Goal: Task Accomplishment & Management: Manage account settings

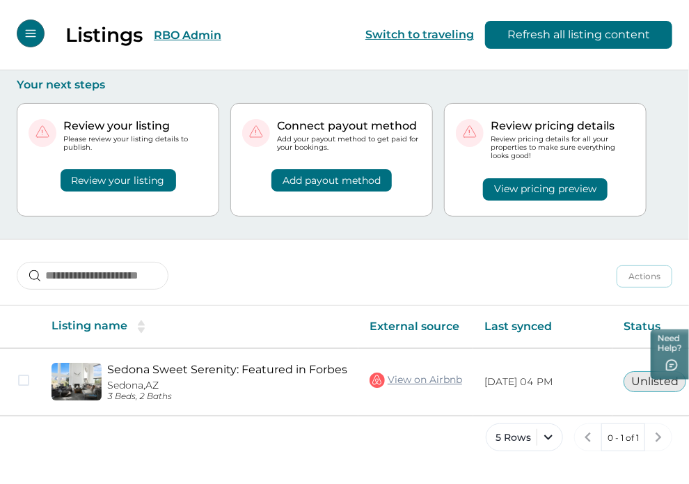
click at [192, 33] on button "RBO Admin" at bounding box center [188, 35] width 68 height 13
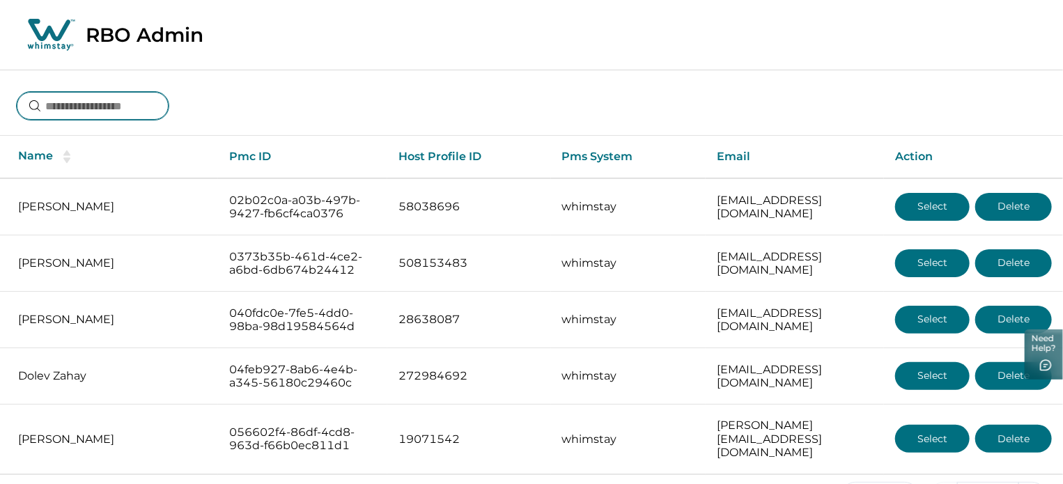
click at [97, 98] on input at bounding box center [93, 106] width 152 height 28
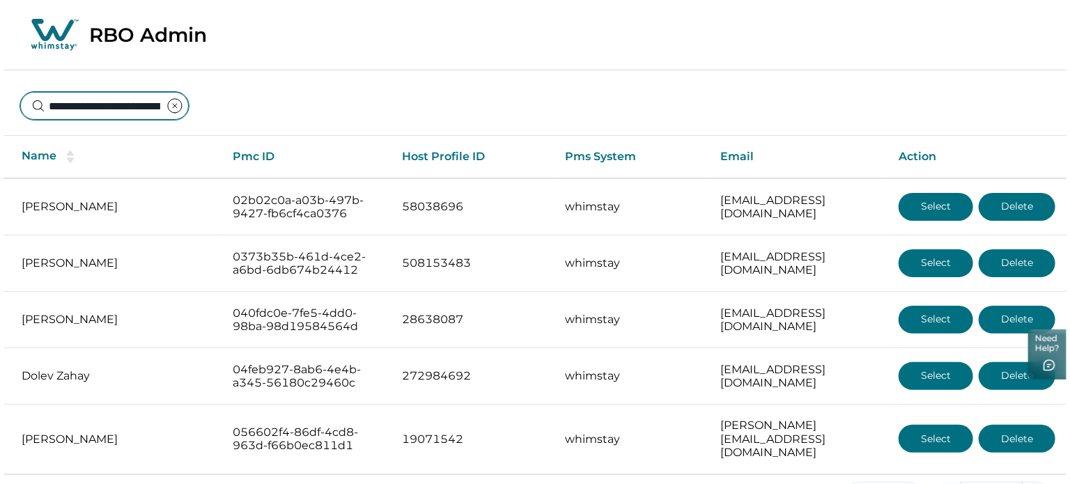
scroll to position [0, 84]
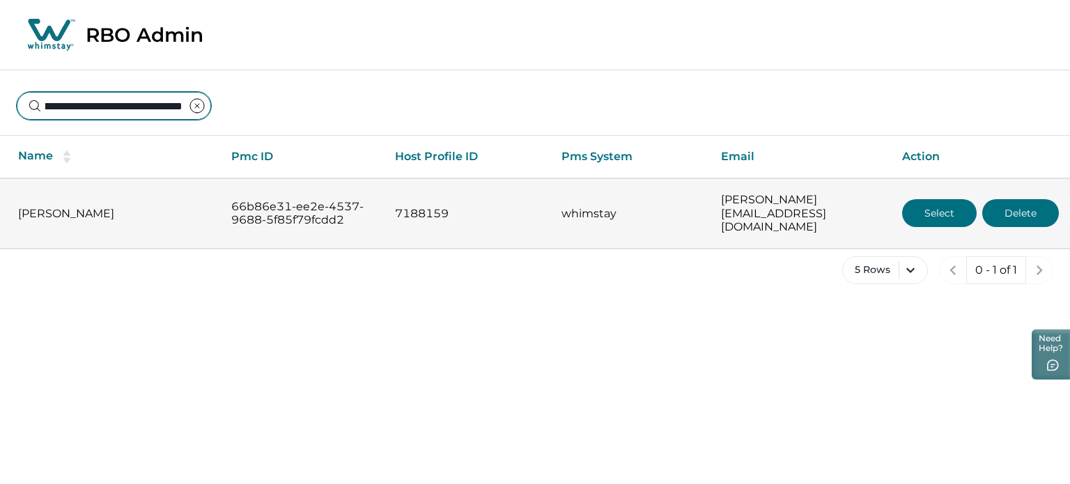
type input "**********"
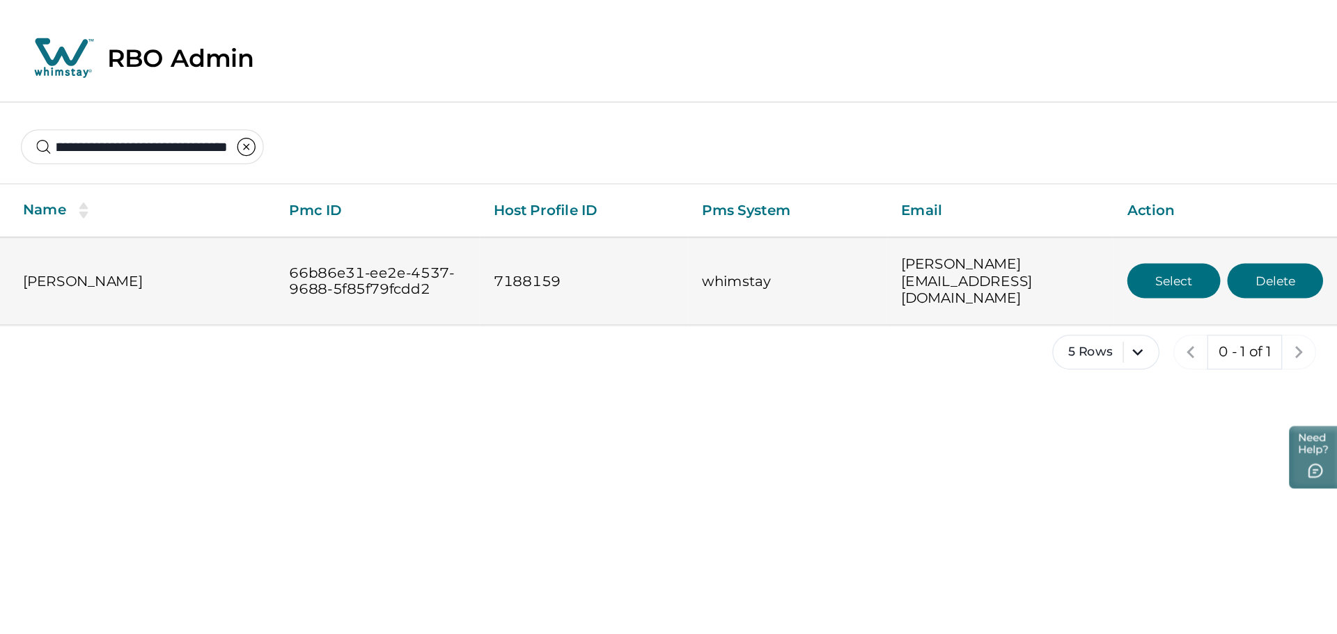
scroll to position [0, 0]
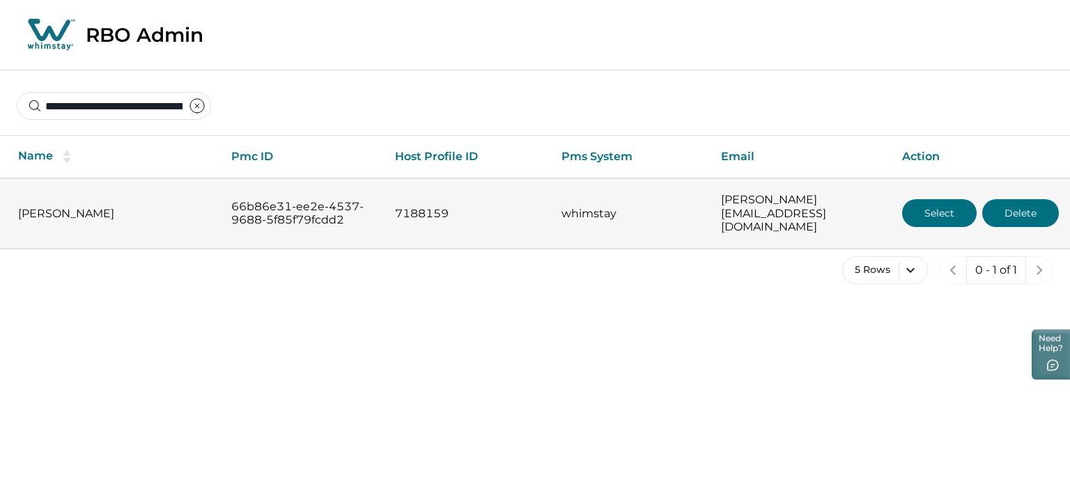
click at [933, 199] on button "Select" at bounding box center [939, 213] width 75 height 28
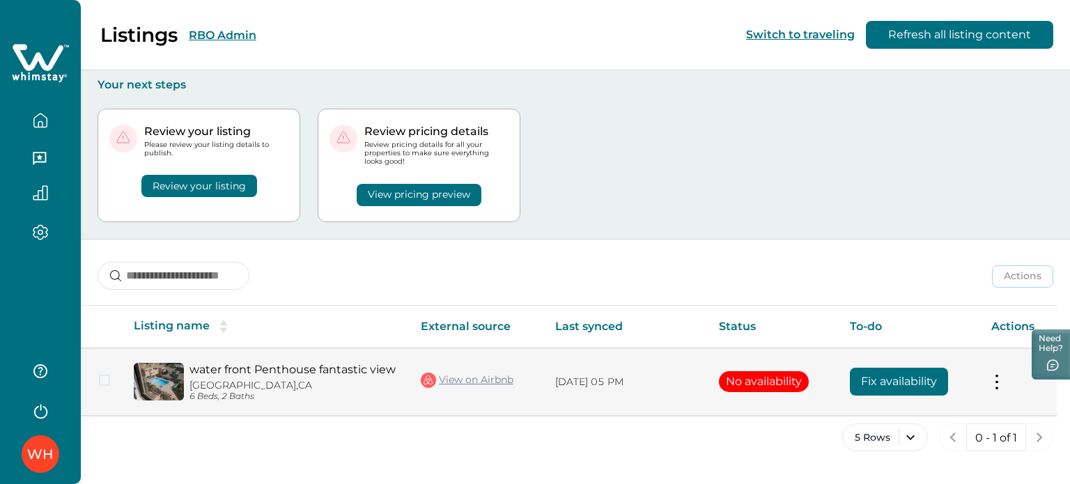
click at [891, 386] on button "Fix availability" at bounding box center [898, 382] width 98 height 28
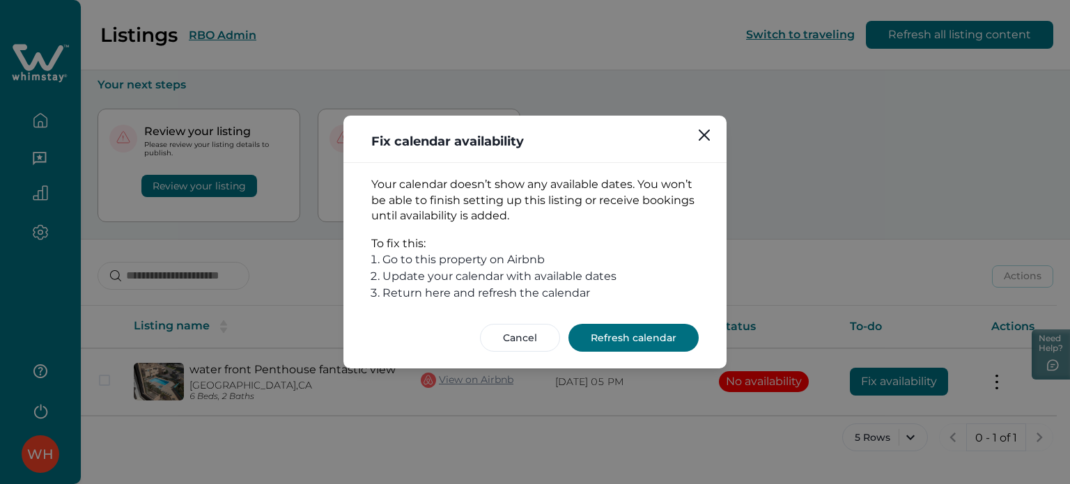
click at [630, 328] on button "Refresh calendar" at bounding box center [633, 338] width 130 height 28
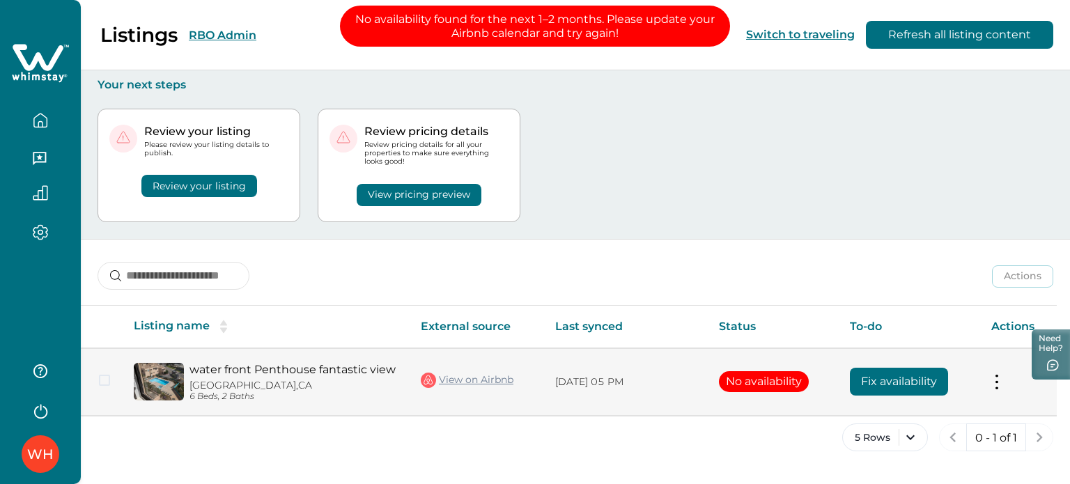
click at [453, 381] on link "View on Airbnb" at bounding box center [467, 380] width 93 height 18
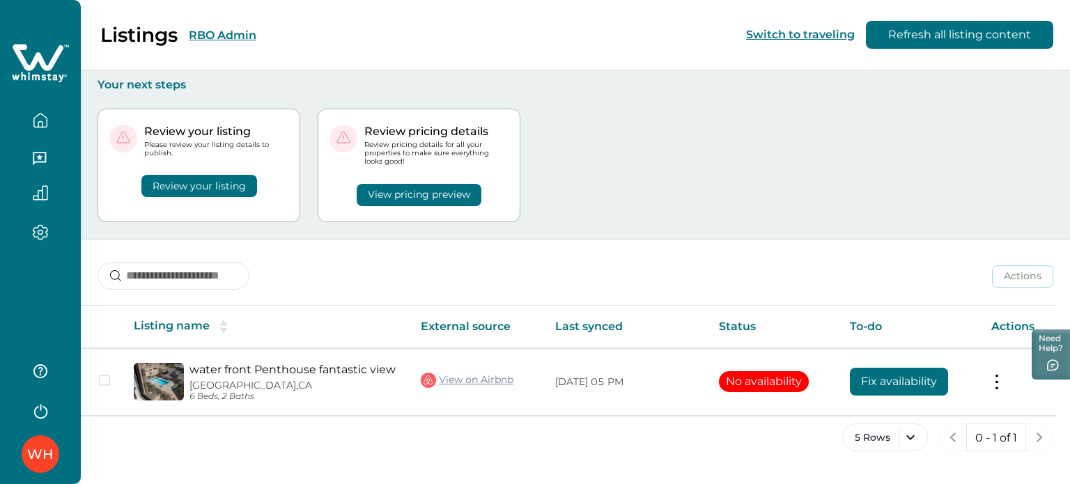
click at [658, 197] on div "Review your listing Please review your listing details to publish. Review your …" at bounding box center [574, 165] width 955 height 147
click at [682, 91] on p "Your next steps" at bounding box center [574, 85] width 955 height 14
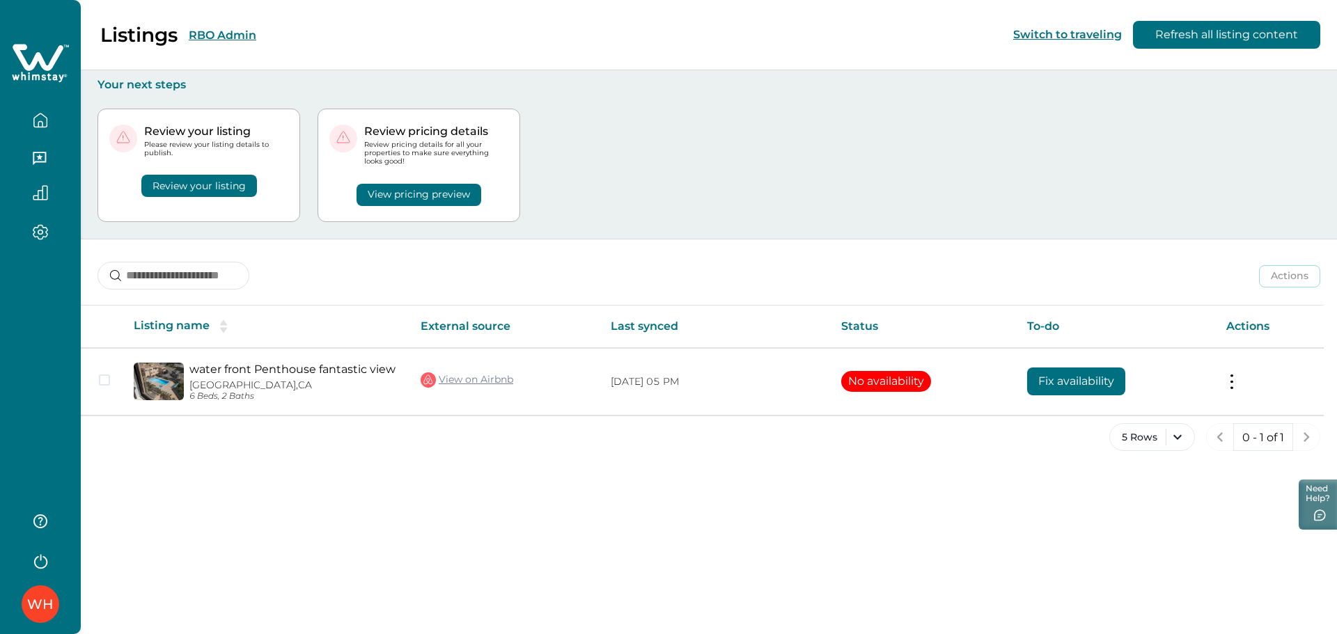
click at [810, 489] on div "Listings RBO Admin Switch to traveling Refresh all listing content Your next st…" at bounding box center [709, 317] width 1256 height 634
click at [192, 31] on button "RBO Admin" at bounding box center [223, 35] width 68 height 13
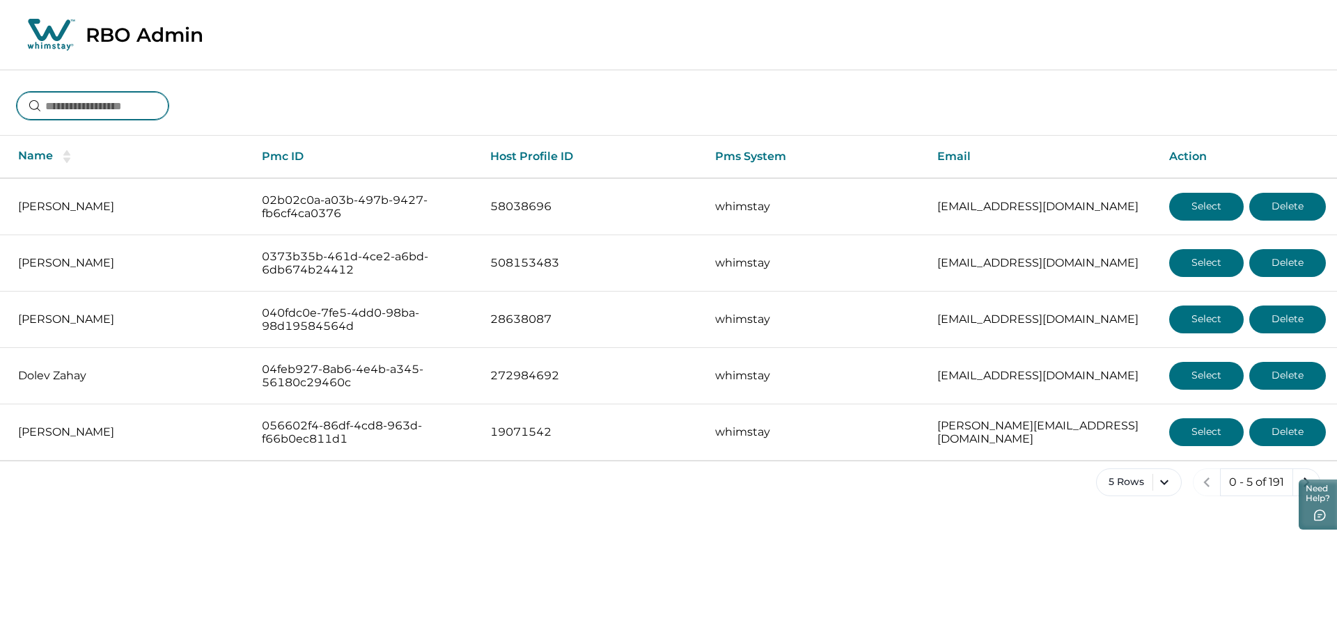
click at [161, 95] on input at bounding box center [93, 106] width 152 height 28
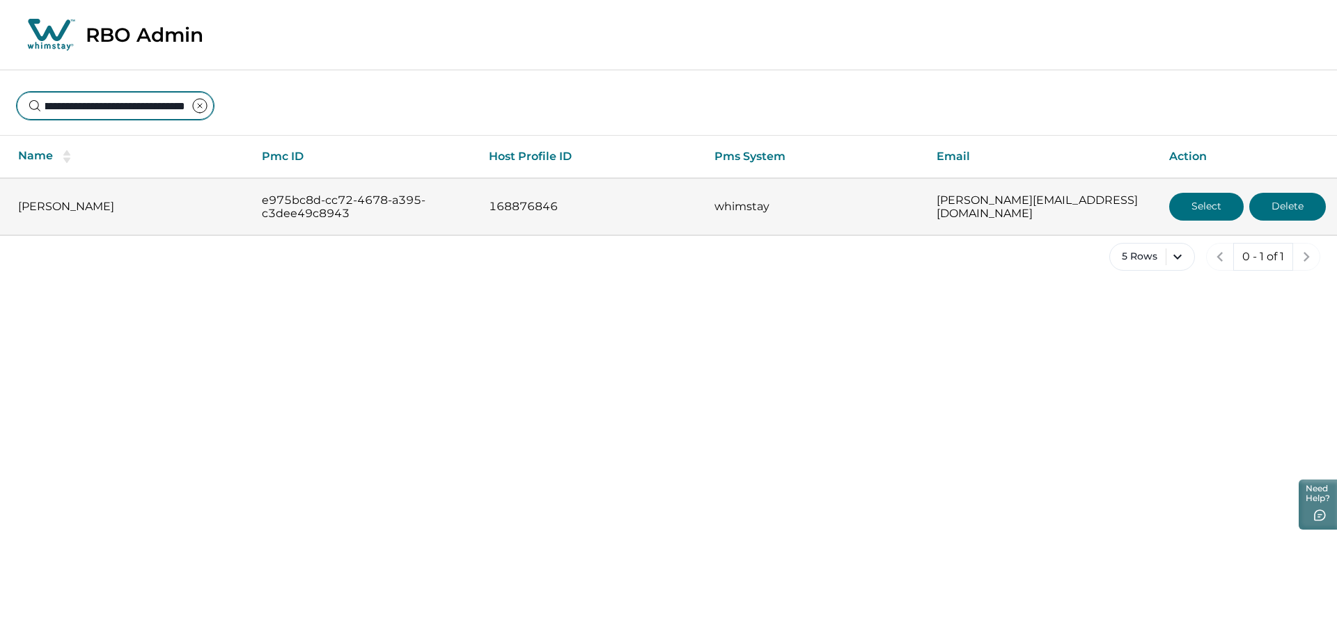
type input "**********"
click at [956, 197] on button "Select" at bounding box center [1206, 207] width 75 height 28
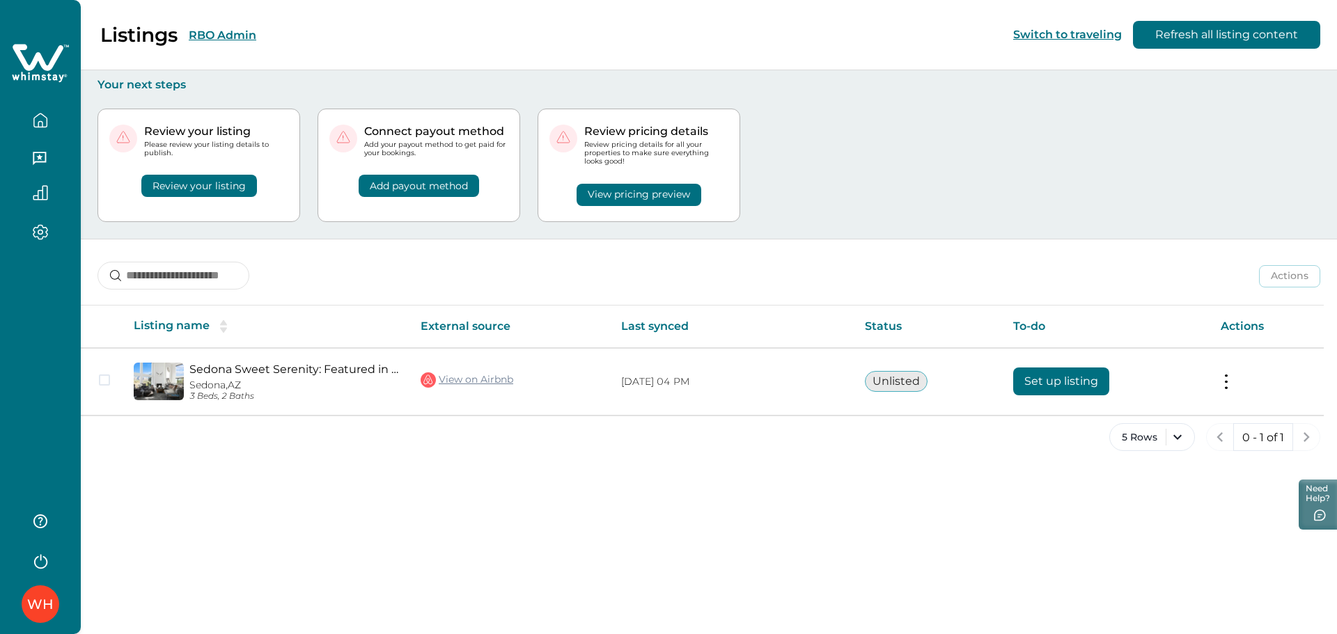
click at [956, 201] on div "Review your listing Please review your listing details to publish. Review your …" at bounding box center [708, 165] width 1223 height 147
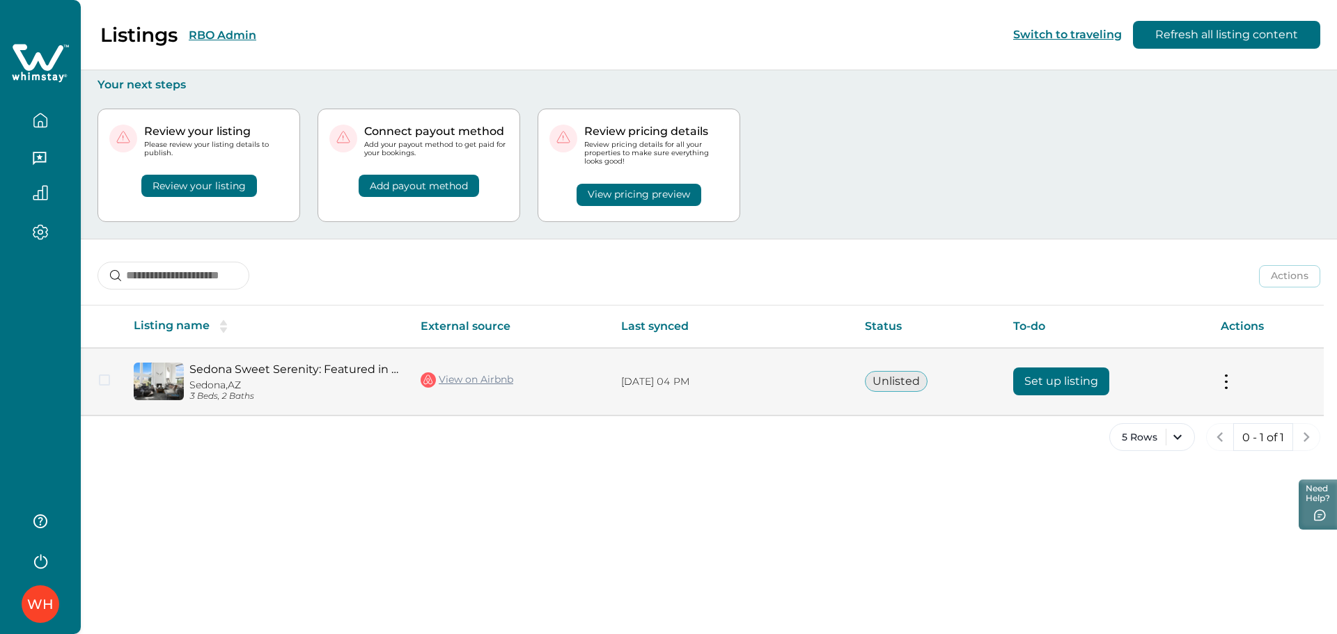
click at [956, 373] on button "Set up listing" at bounding box center [1061, 382] width 96 height 28
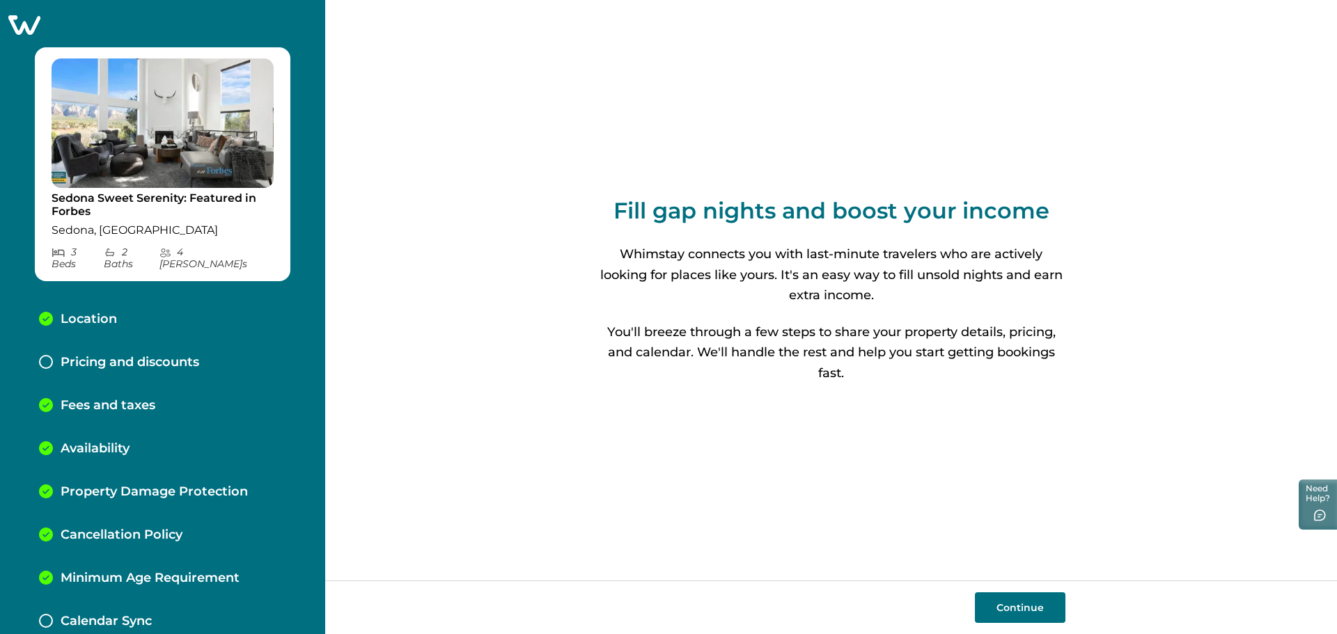
click at [306, 224] on div "Sedona Sweet Serenity: Featured in Forbes Sedona, AZ 3 Bed s 2 Bath s 4 Max Gue…" at bounding box center [162, 317] width 325 height 634
click at [33, 24] on icon at bounding box center [24, 24] width 32 height 19
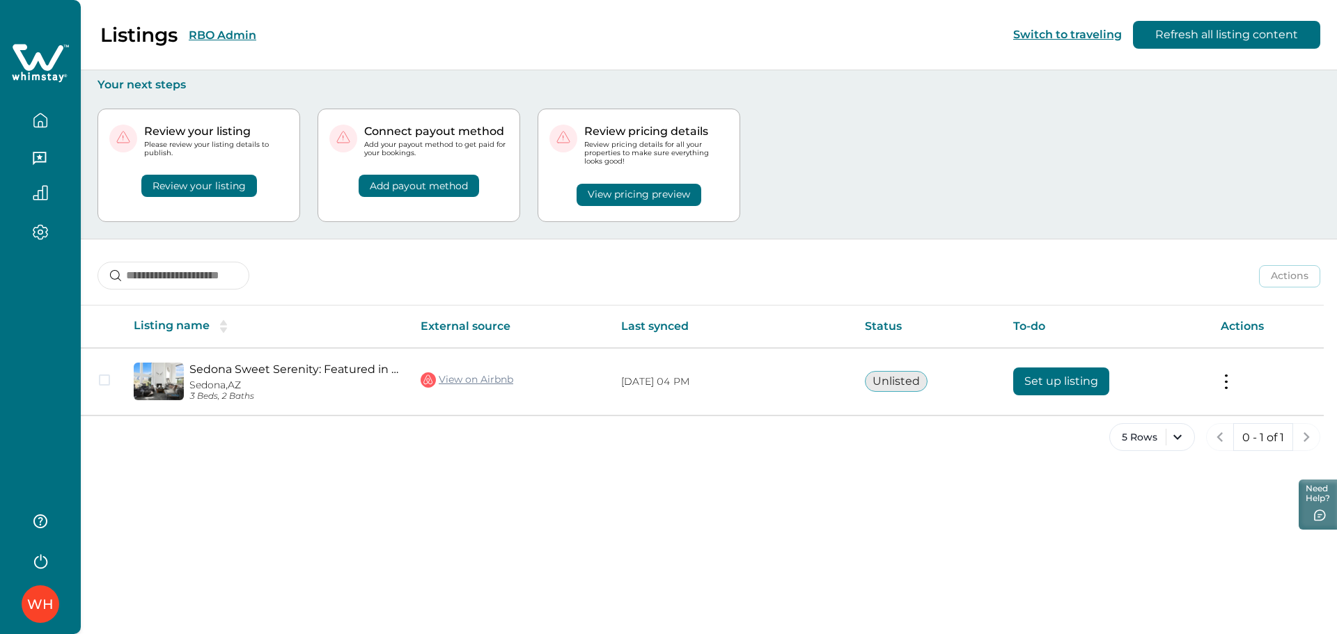
click at [216, 36] on button "RBO Admin" at bounding box center [223, 35] width 68 height 13
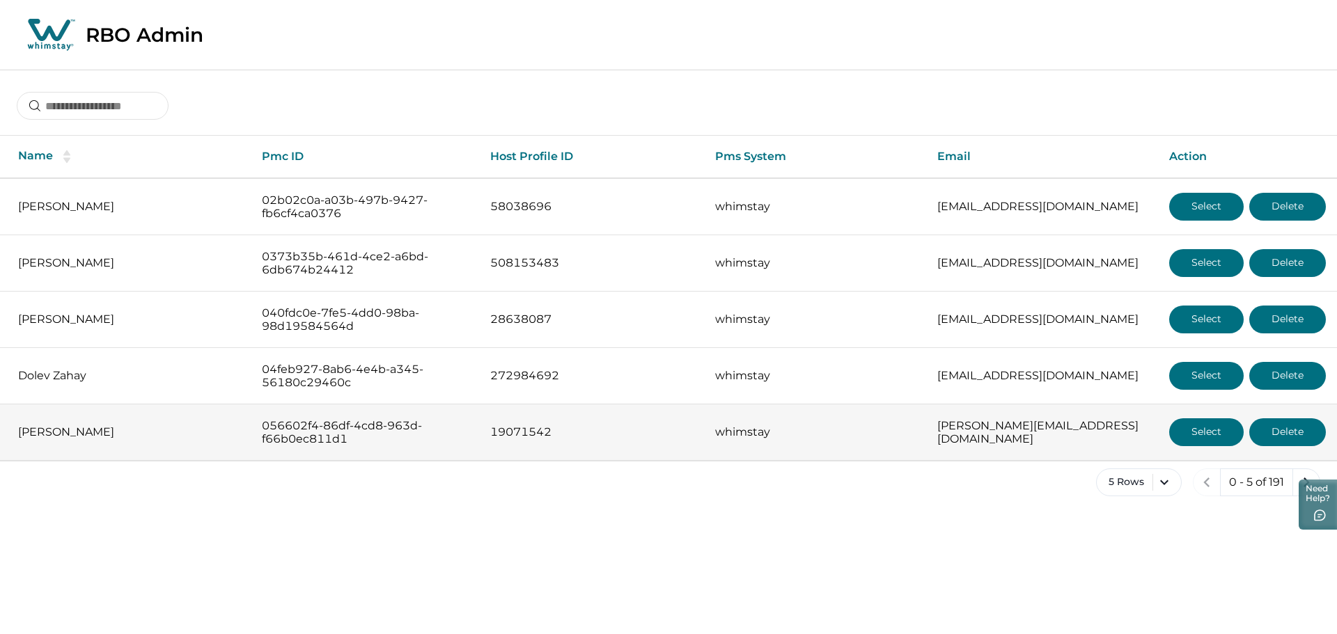
click at [956, 430] on button "Select" at bounding box center [1206, 432] width 75 height 28
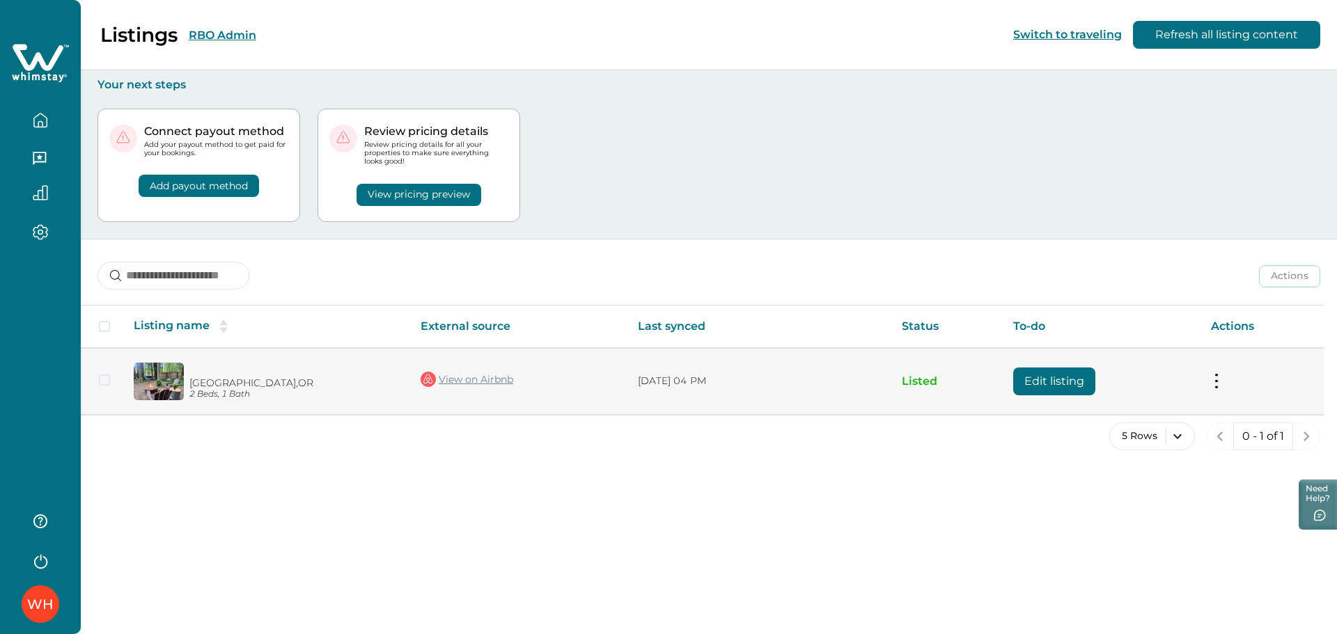
click at [956, 369] on button "Edit listing" at bounding box center [1054, 382] width 82 height 28
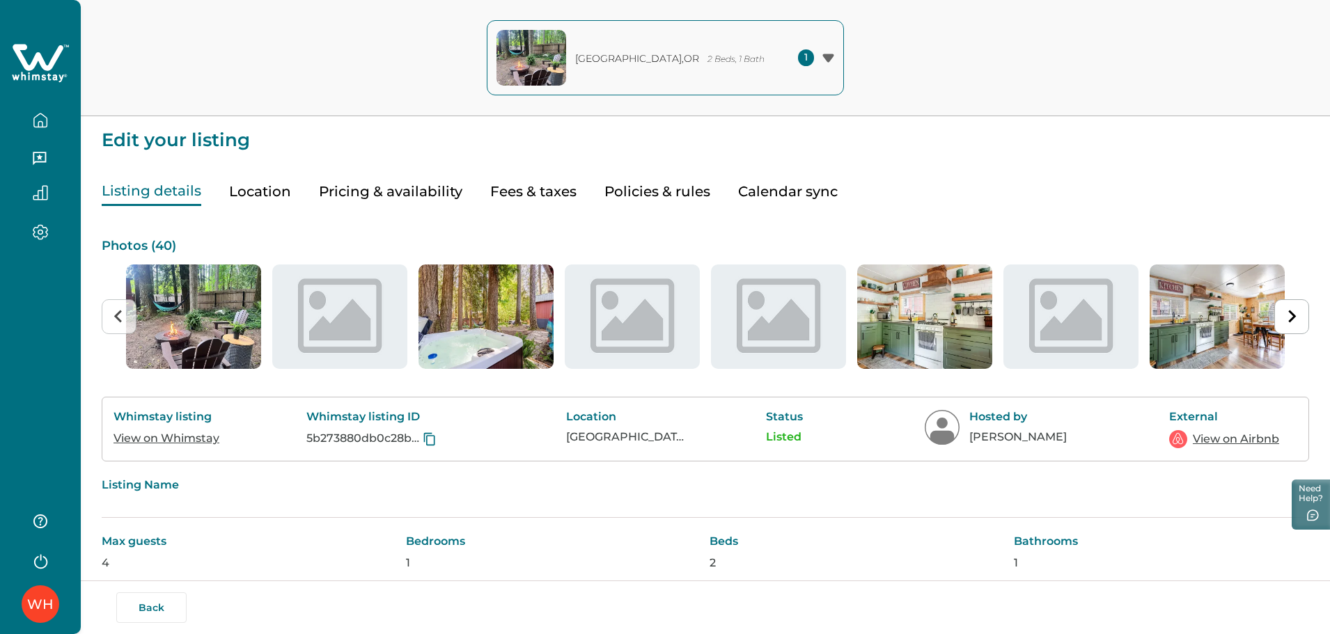
click at [540, 191] on button "Fees & taxes" at bounding box center [533, 192] width 86 height 29
type input "*"
type input "****"
type input "**"
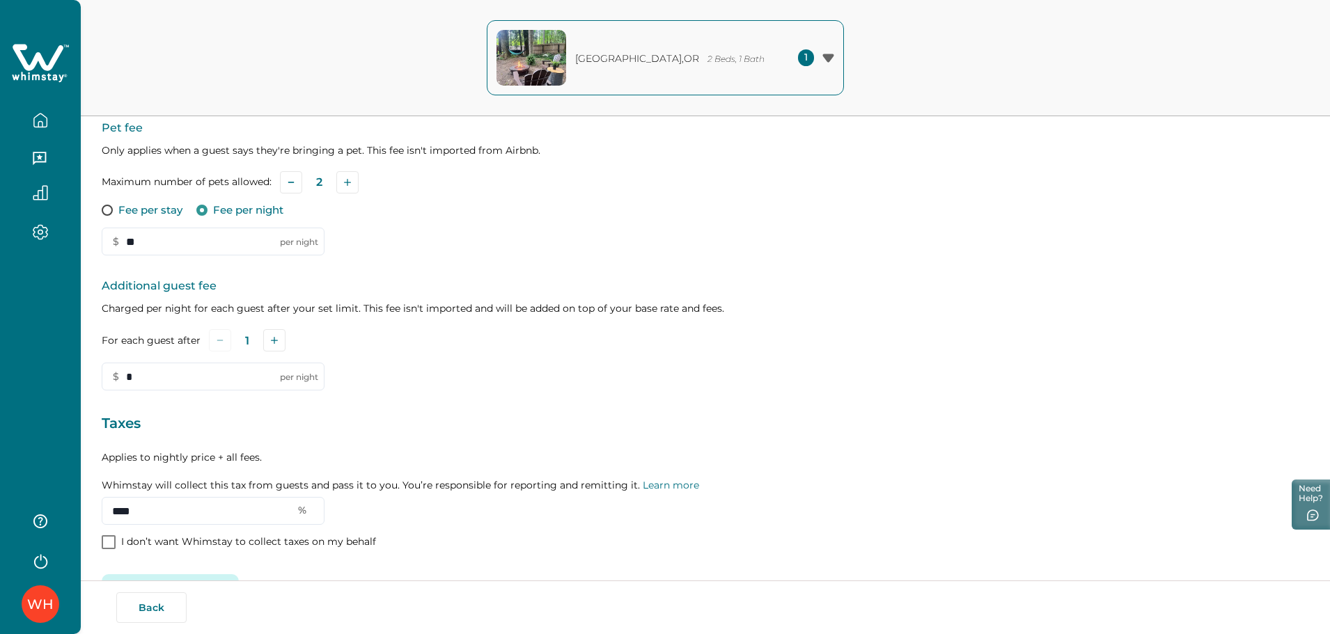
scroll to position [308, 0]
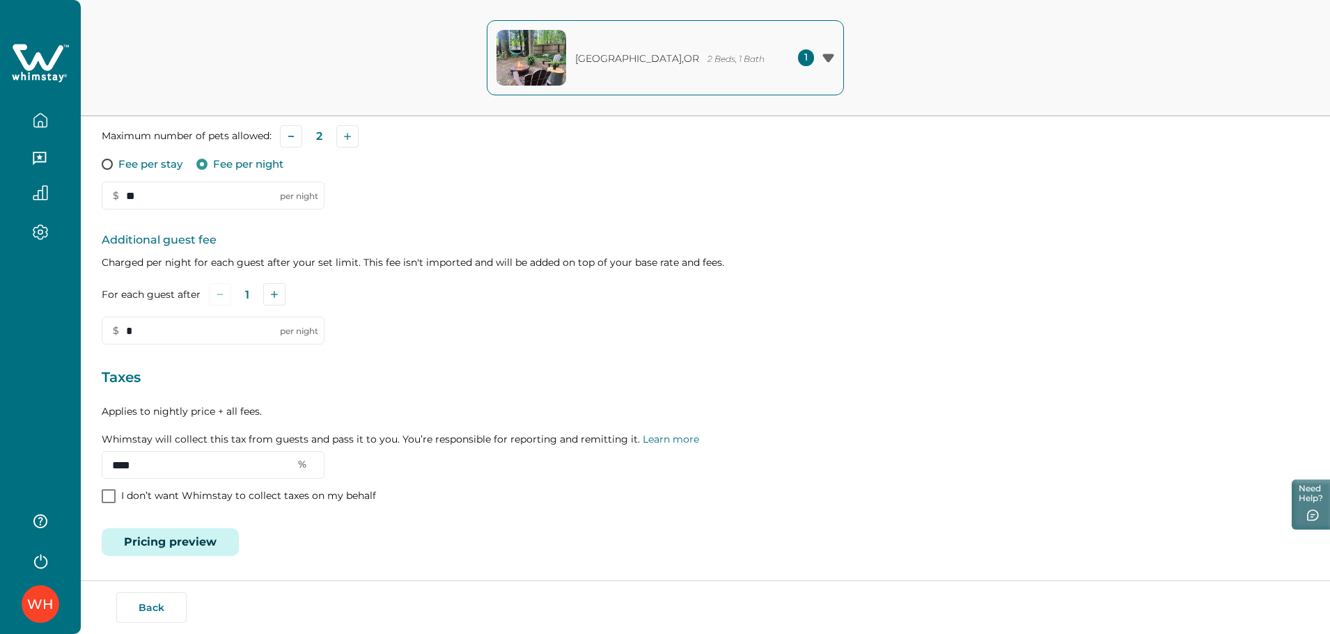
click at [137, 547] on button "Pricing preview" at bounding box center [170, 542] width 137 height 28
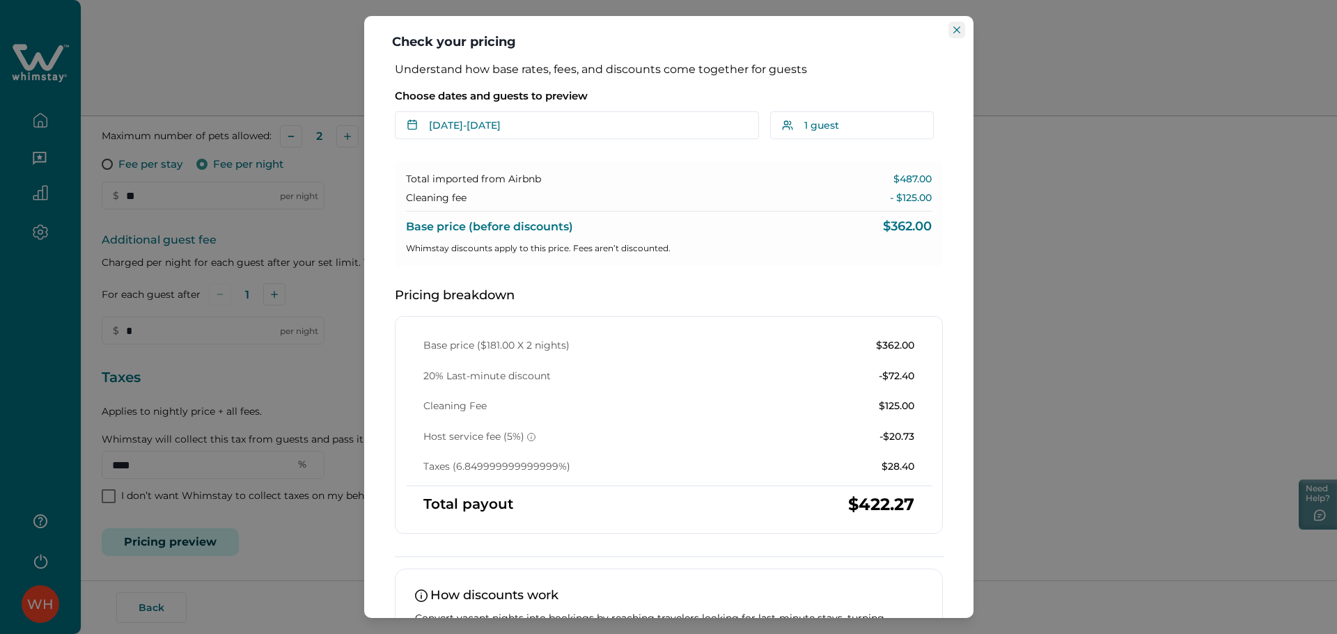
click at [956, 31] on icon "Close" at bounding box center [956, 29] width 7 height 7
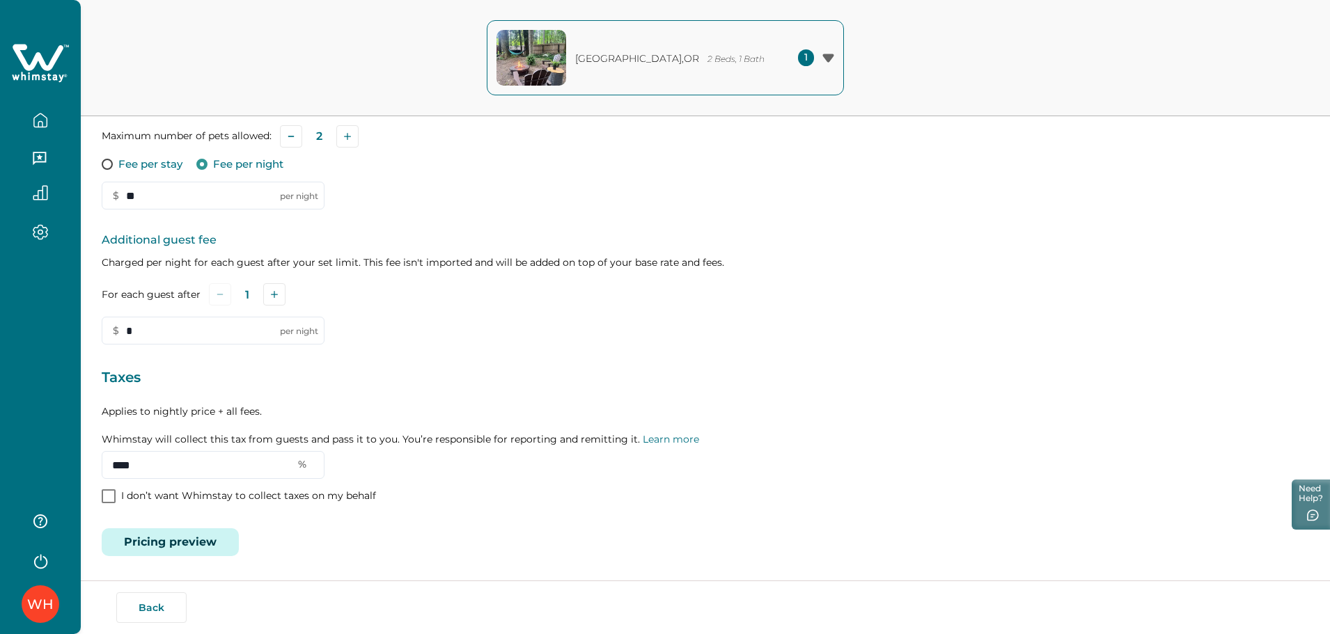
scroll to position [0, 0]
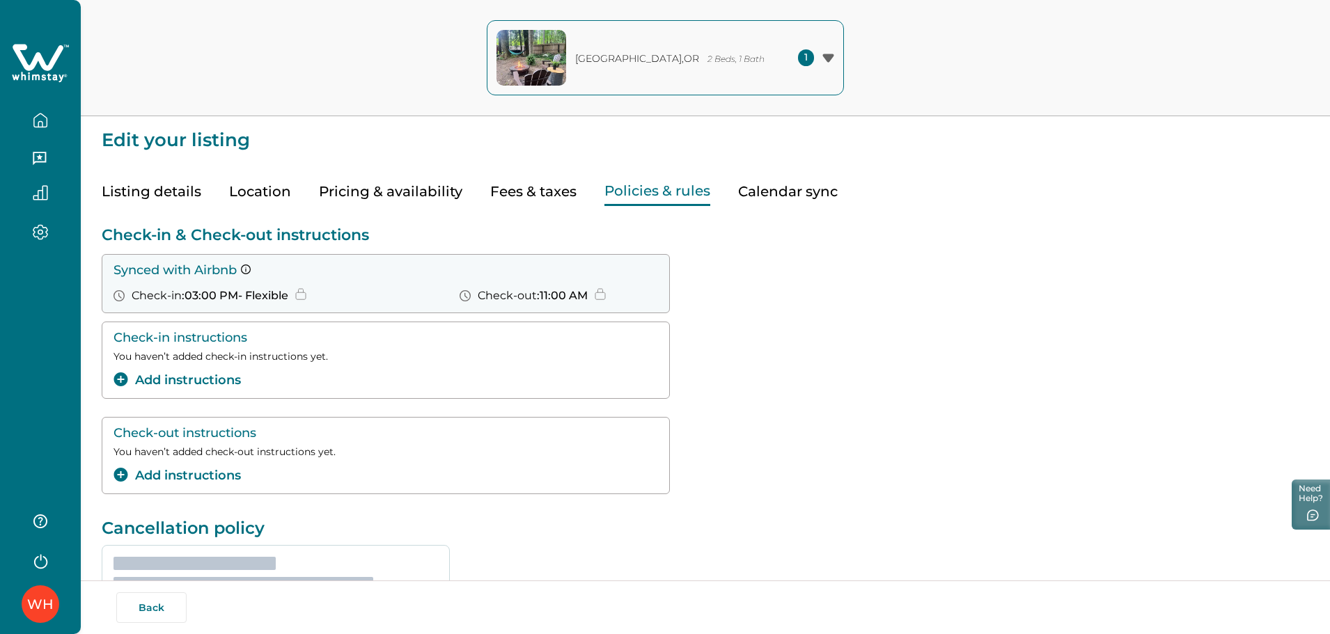
click at [629, 195] on button "Policies & rules" at bounding box center [657, 192] width 106 height 29
click at [51, 109] on button "button" at bounding box center [40, 121] width 58 height 28
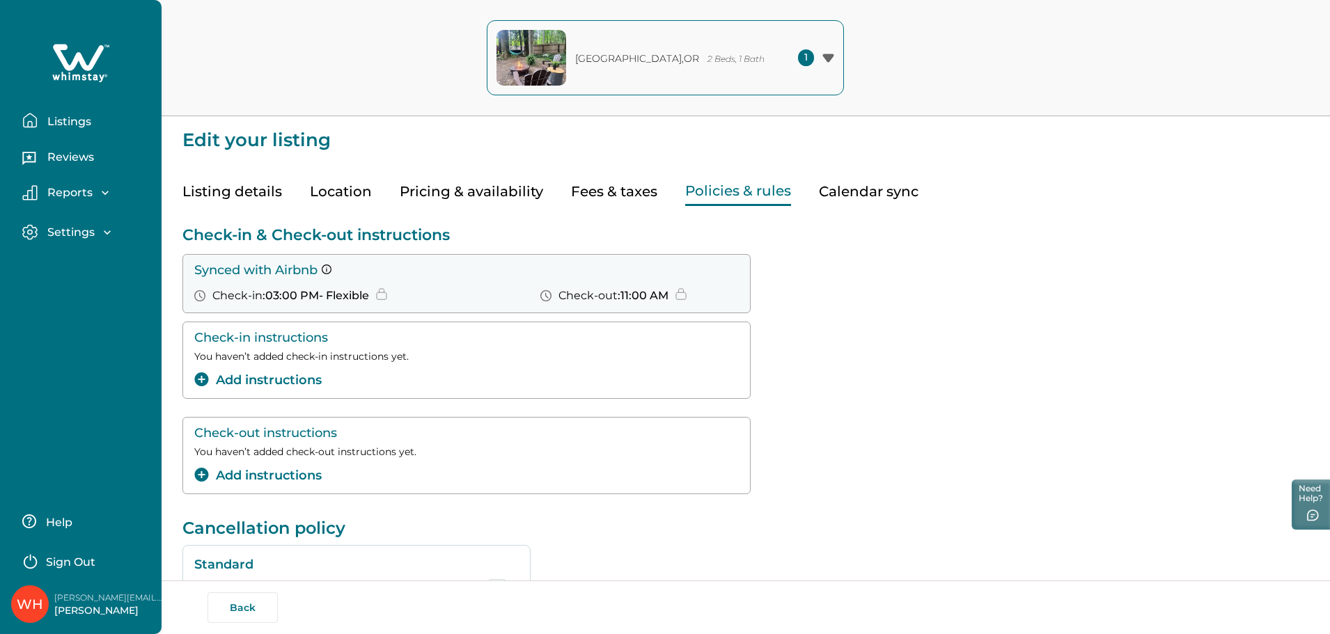
click at [51, 109] on button "Listings" at bounding box center [86, 121] width 128 height 28
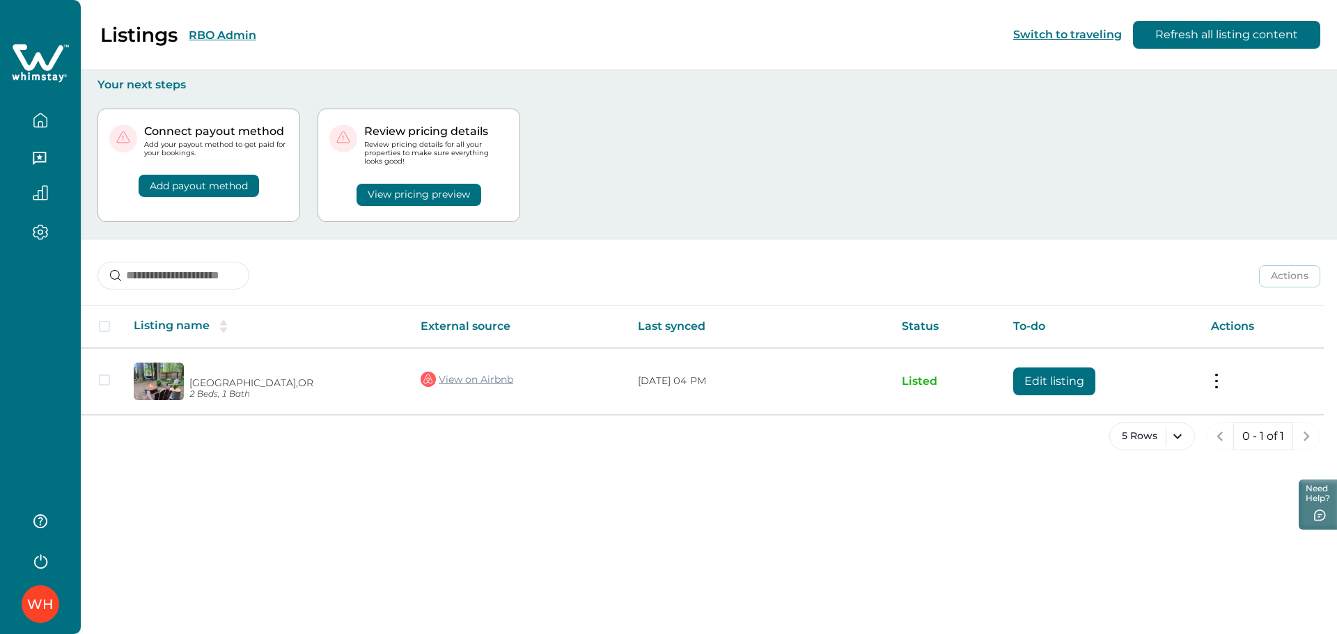
click at [655, 154] on div "Connect payout method Add your payout method to get paid for your bookings. Add…" at bounding box center [708, 165] width 1223 height 147
click at [210, 38] on button "RBO Admin" at bounding box center [223, 35] width 68 height 13
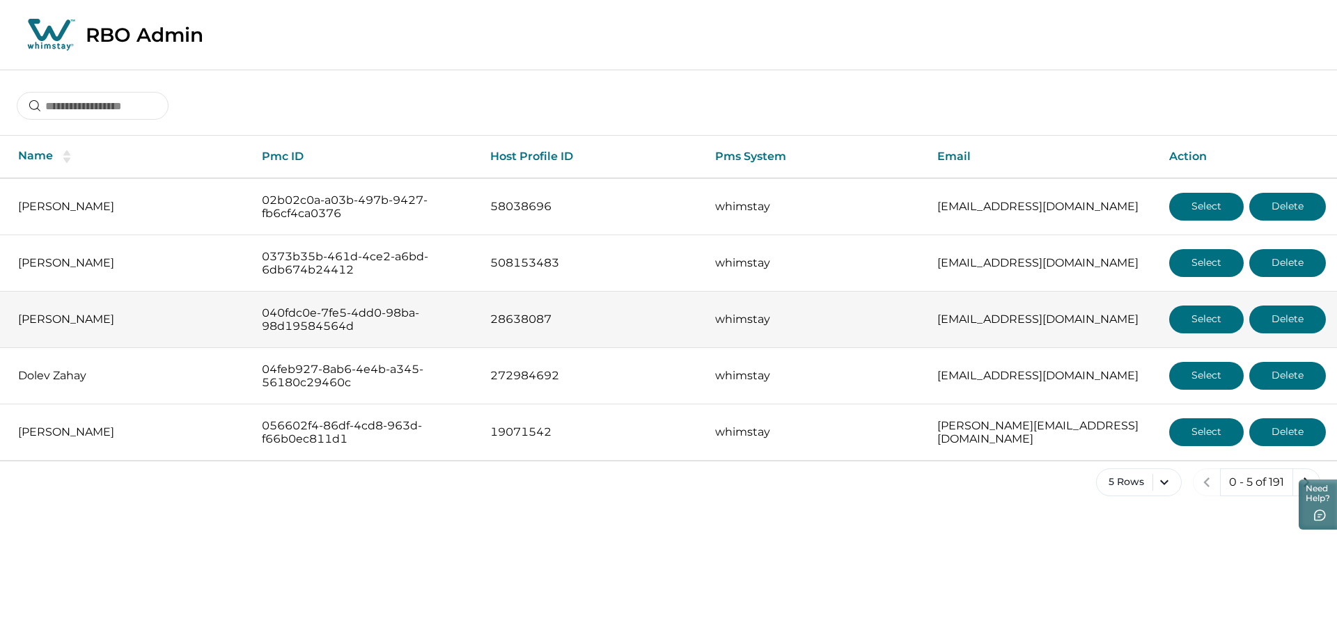
click at [956, 311] on button "Select" at bounding box center [1206, 320] width 75 height 28
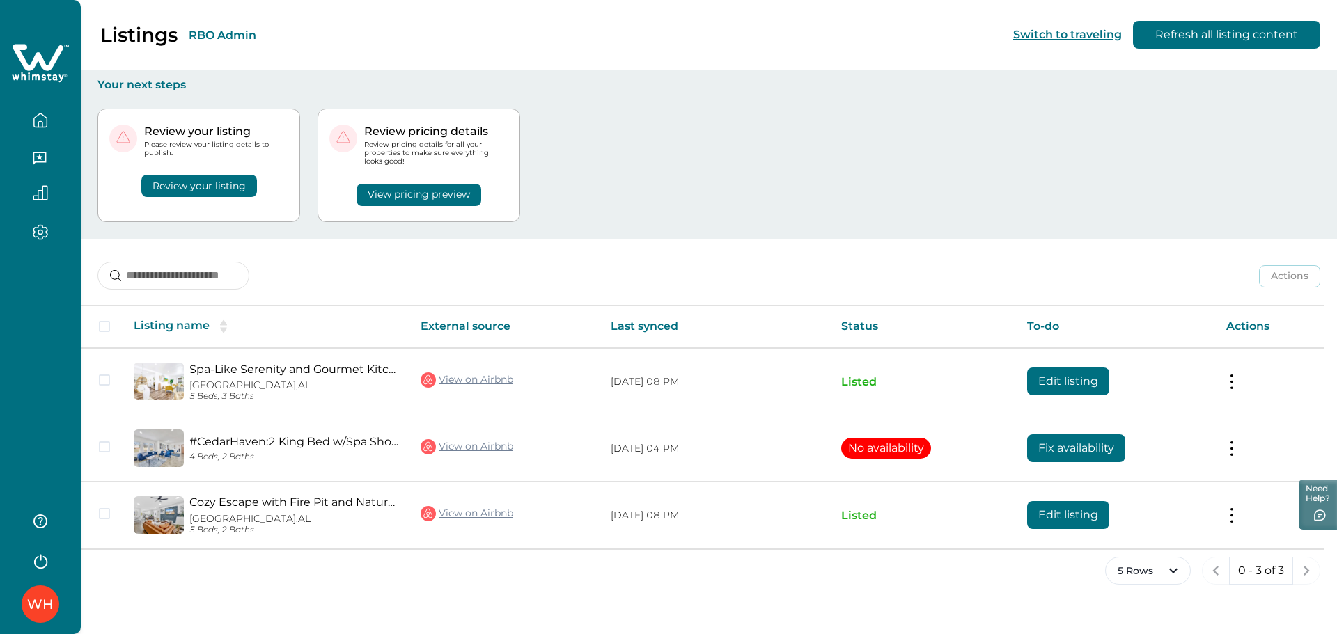
click at [232, 35] on button "RBO Admin" at bounding box center [223, 35] width 68 height 13
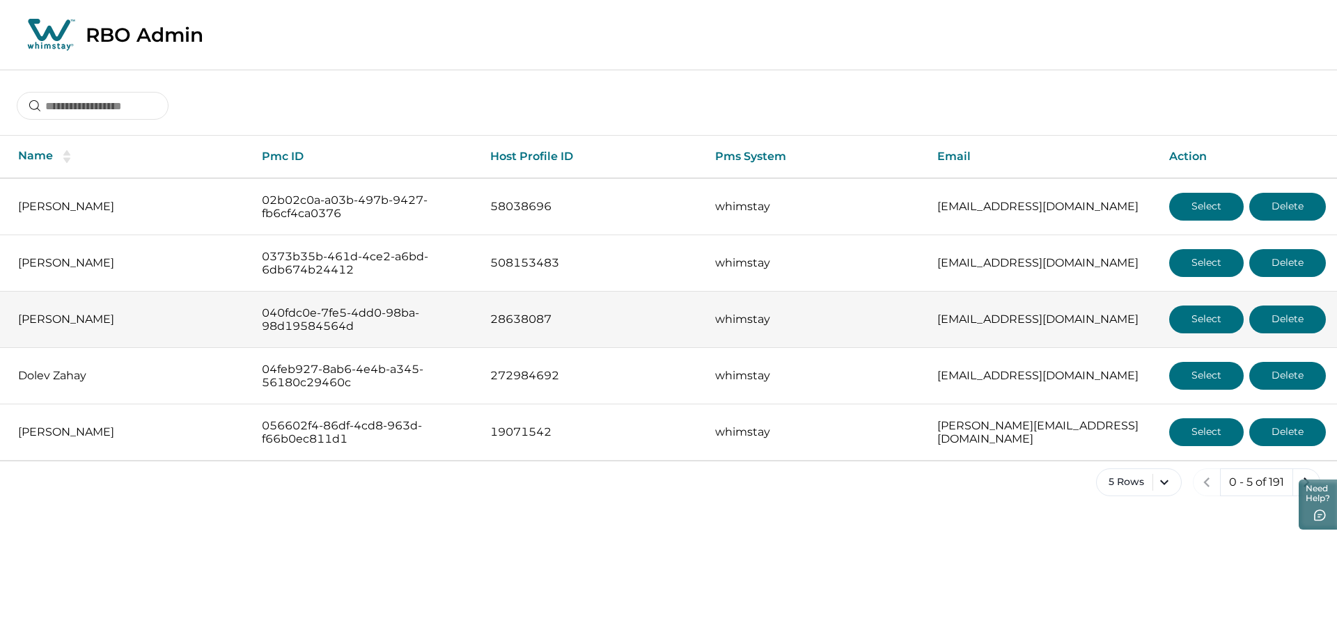
click at [956, 311] on button "Select" at bounding box center [1206, 320] width 75 height 28
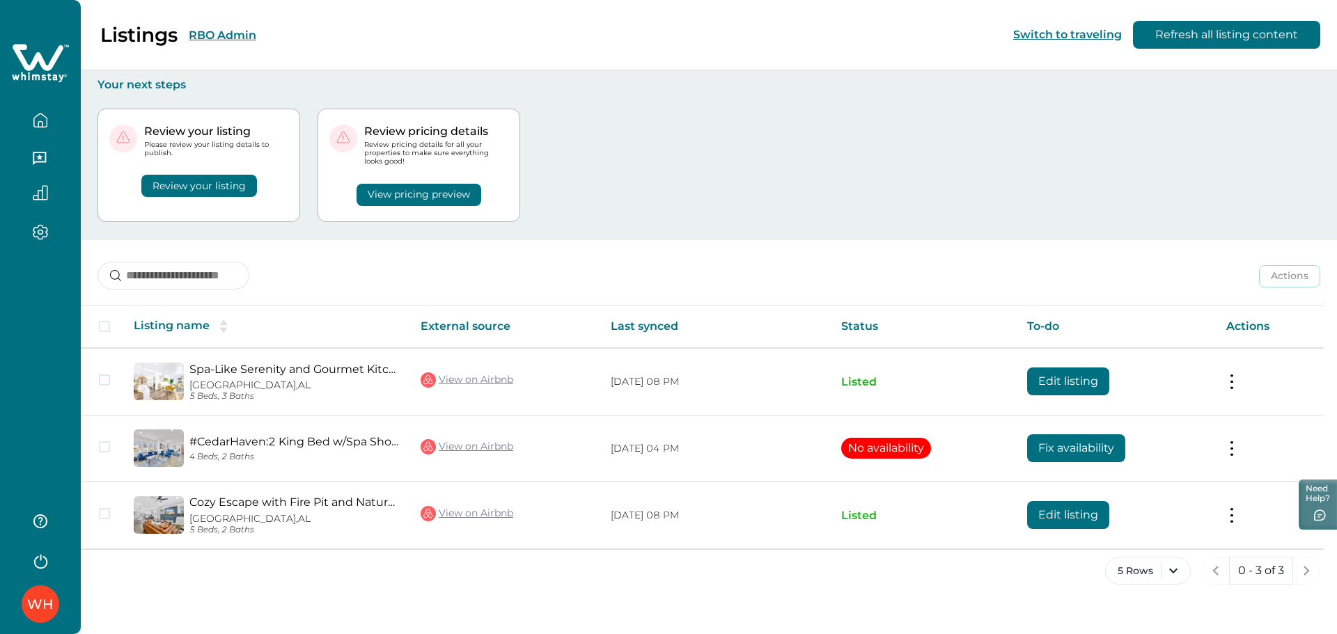
click at [209, 29] on button "RBO Admin" at bounding box center [223, 35] width 68 height 13
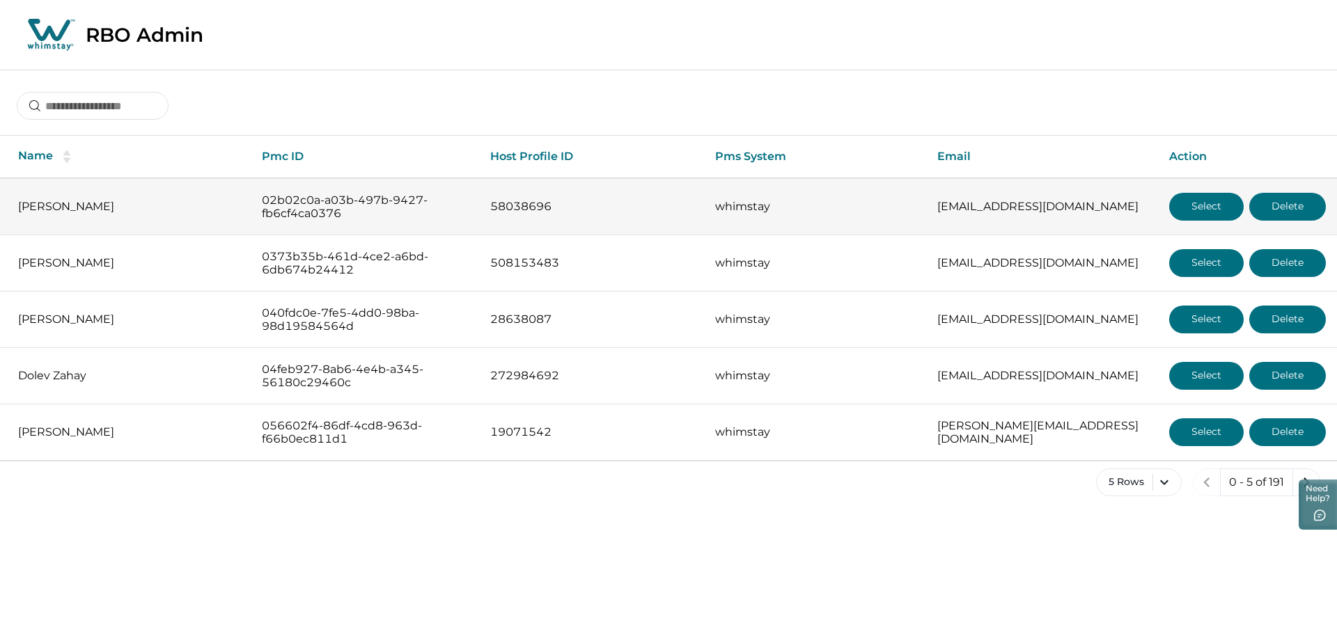
click at [956, 201] on button "Select" at bounding box center [1206, 207] width 75 height 28
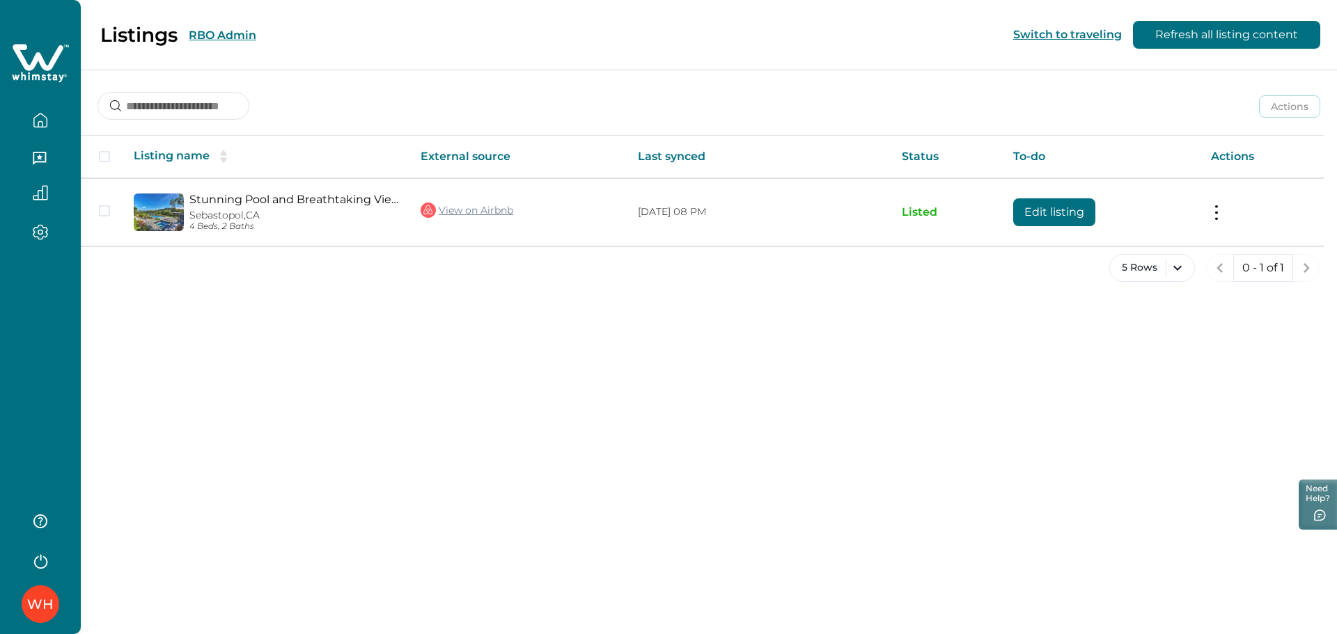
click at [225, 31] on button "RBO Admin" at bounding box center [223, 35] width 68 height 13
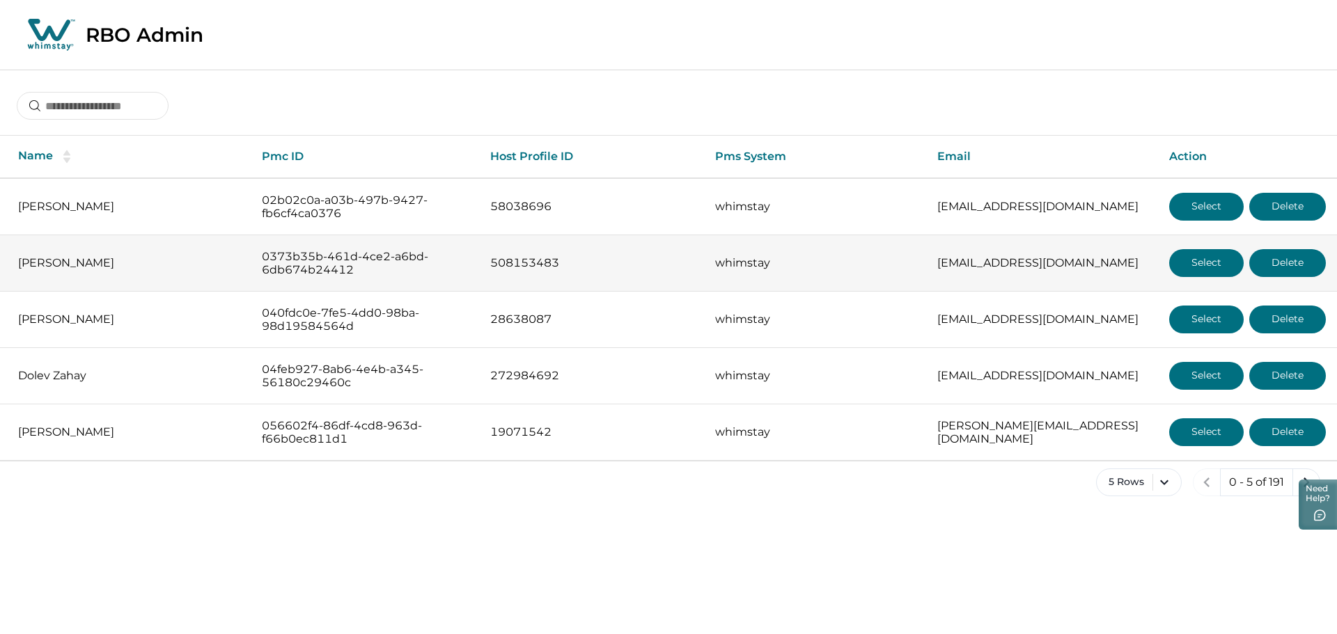
click at [956, 268] on button "Select" at bounding box center [1206, 263] width 75 height 28
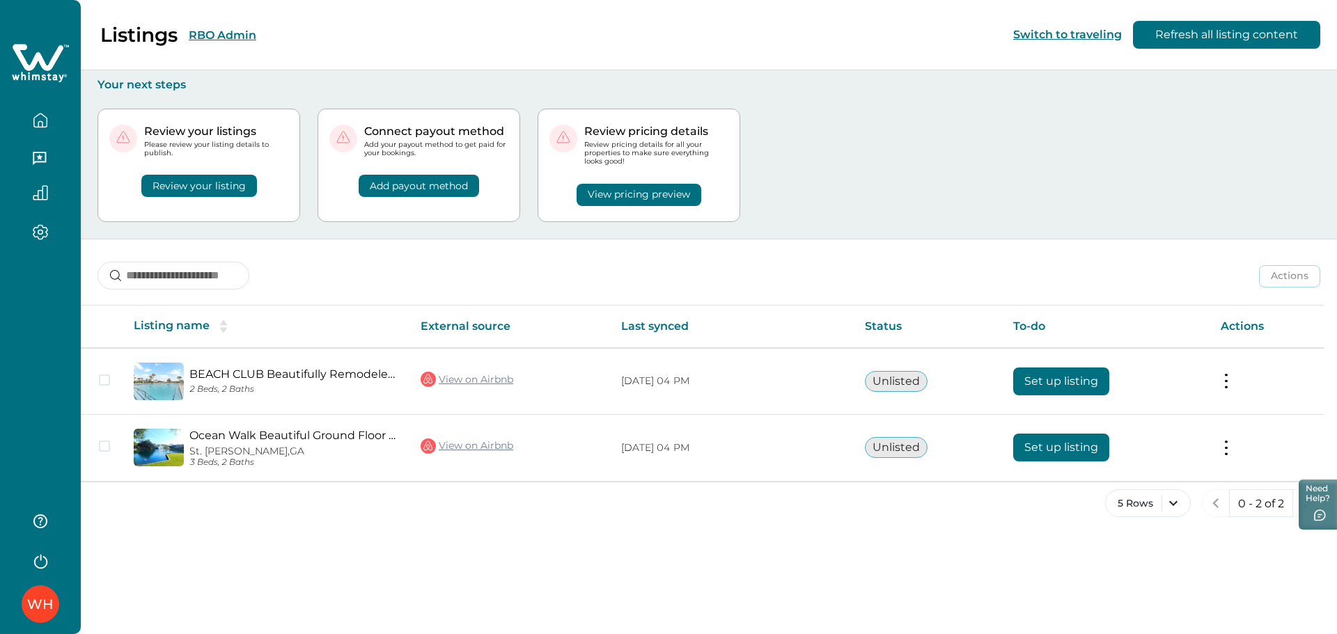
click at [230, 31] on button "RBO Admin" at bounding box center [223, 35] width 68 height 13
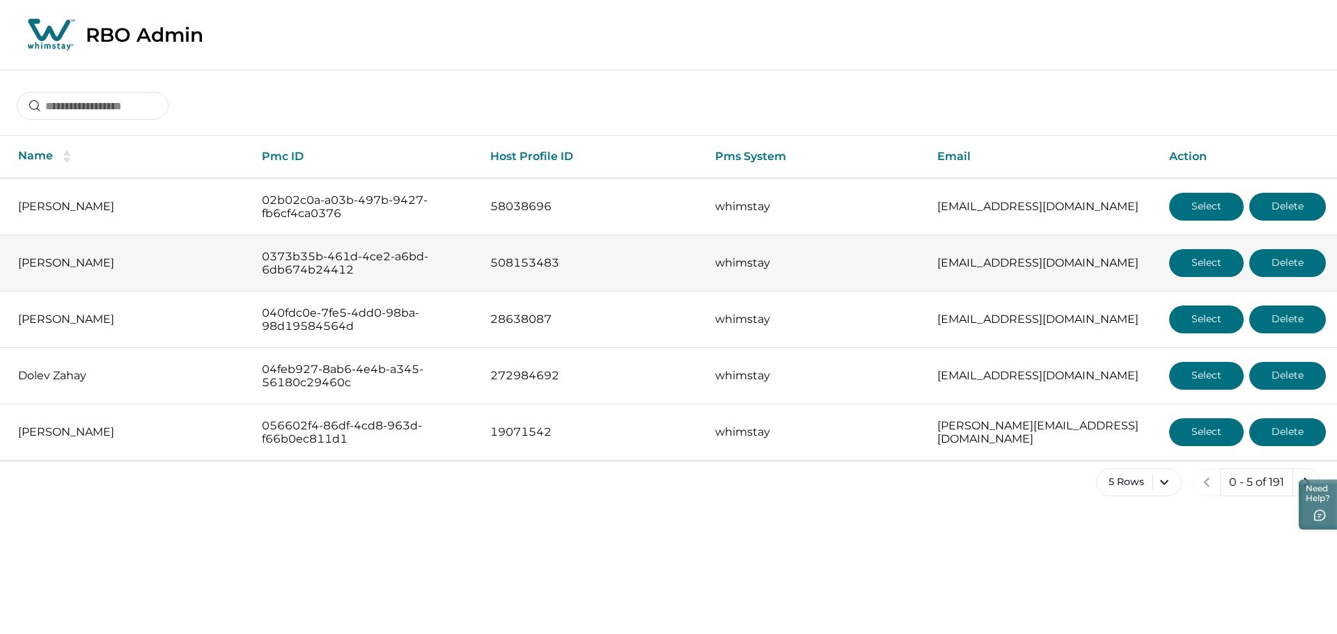
click at [956, 265] on button "Select" at bounding box center [1206, 263] width 75 height 28
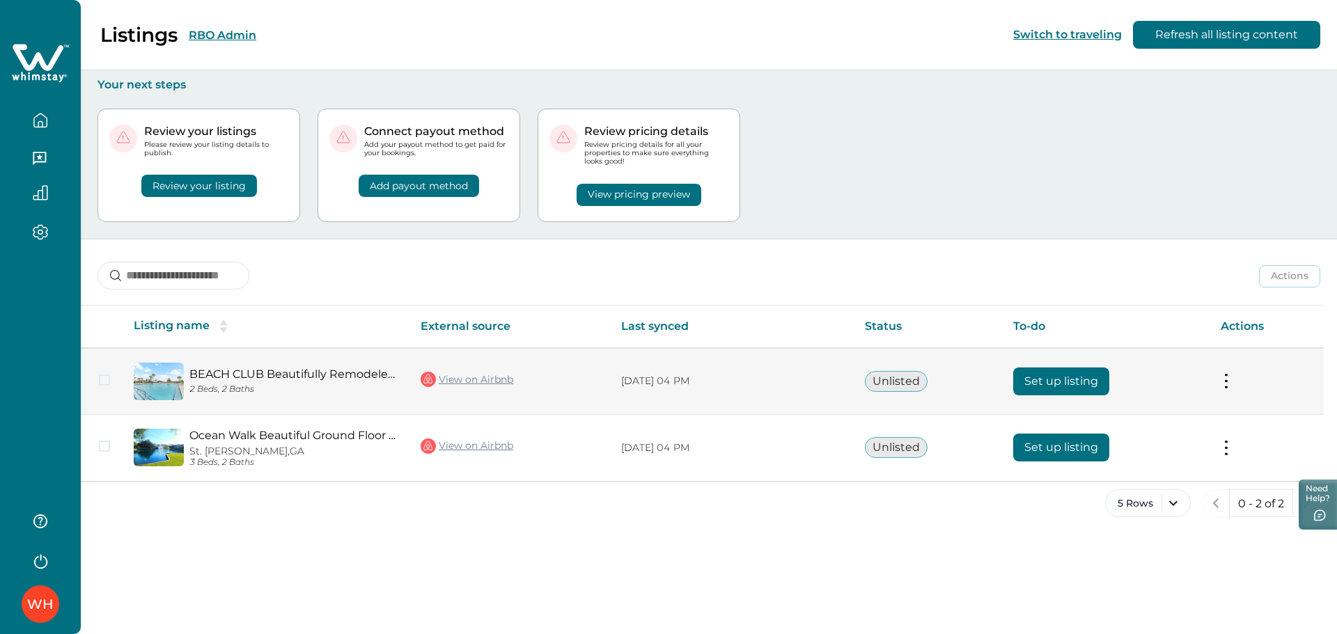
click at [956, 375] on button "Set up listing" at bounding box center [1061, 382] width 96 height 28
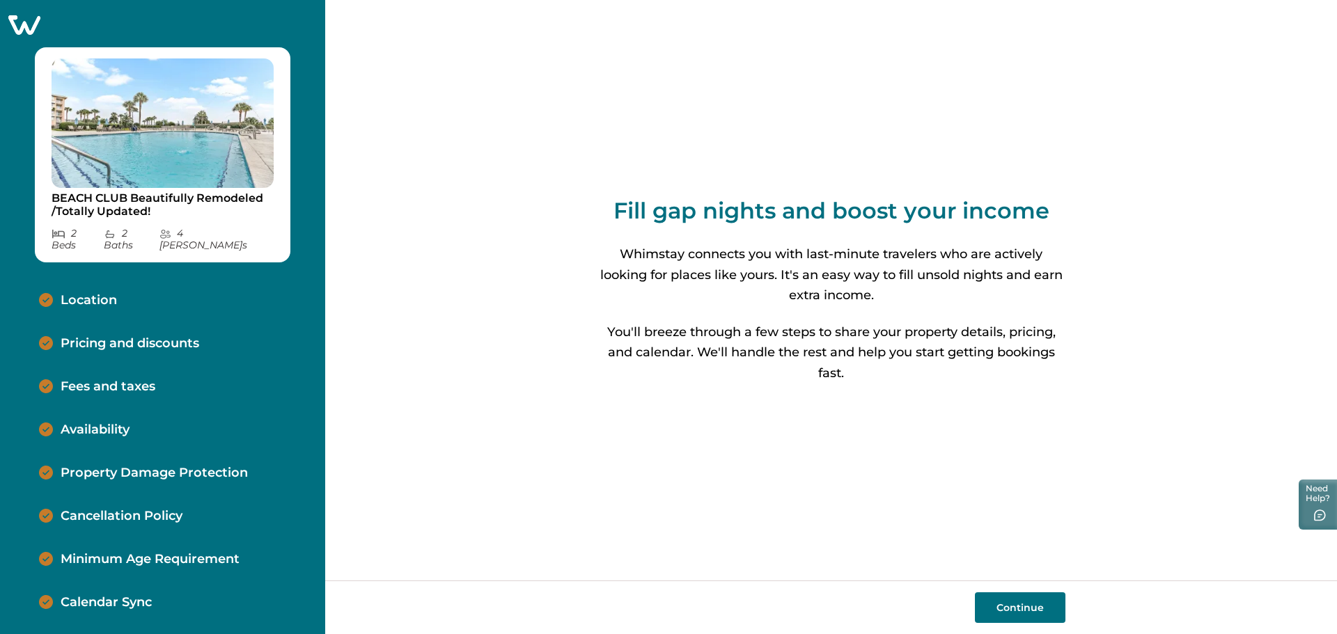
click at [34, 19] on icon at bounding box center [24, 24] width 32 height 19
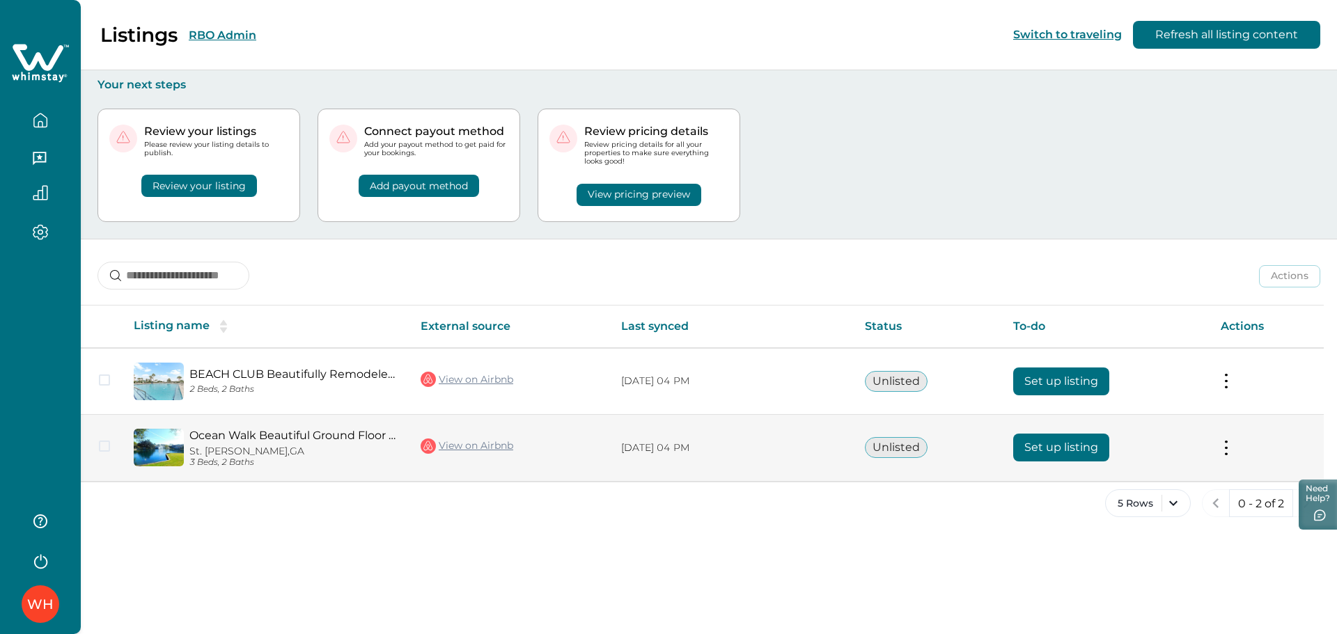
click at [956, 450] on button "Set up listing" at bounding box center [1061, 448] width 96 height 28
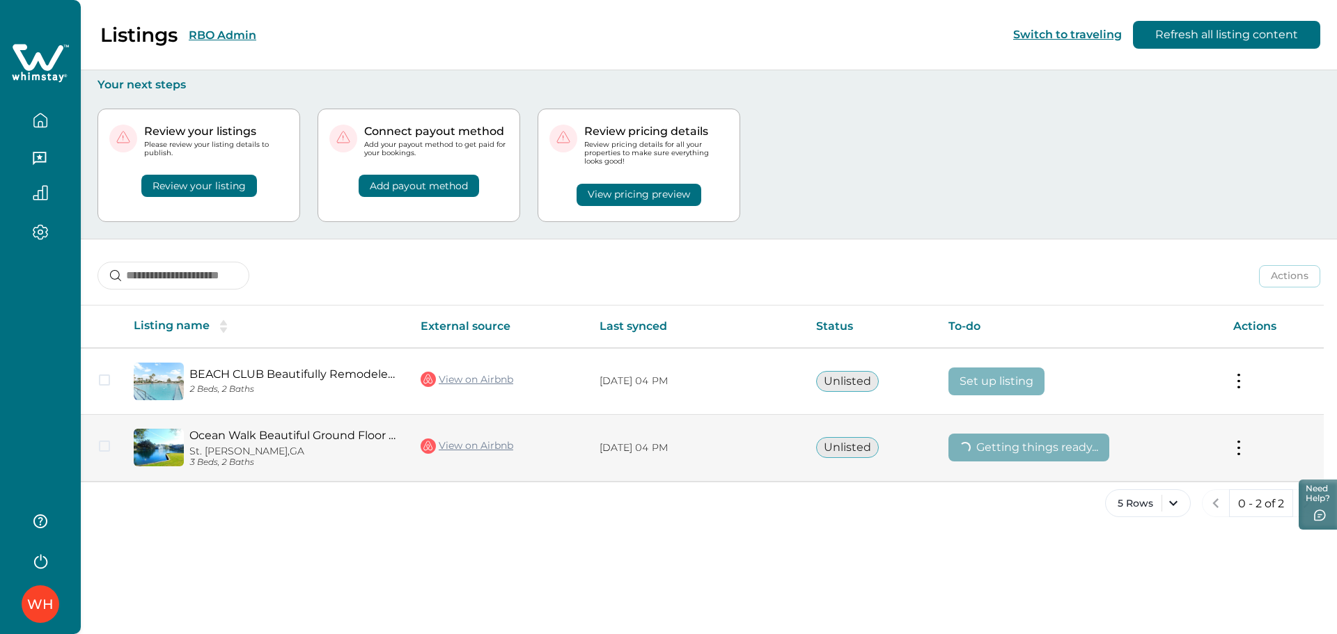
click at [483, 441] on link "View on Airbnb" at bounding box center [467, 446] width 93 height 18
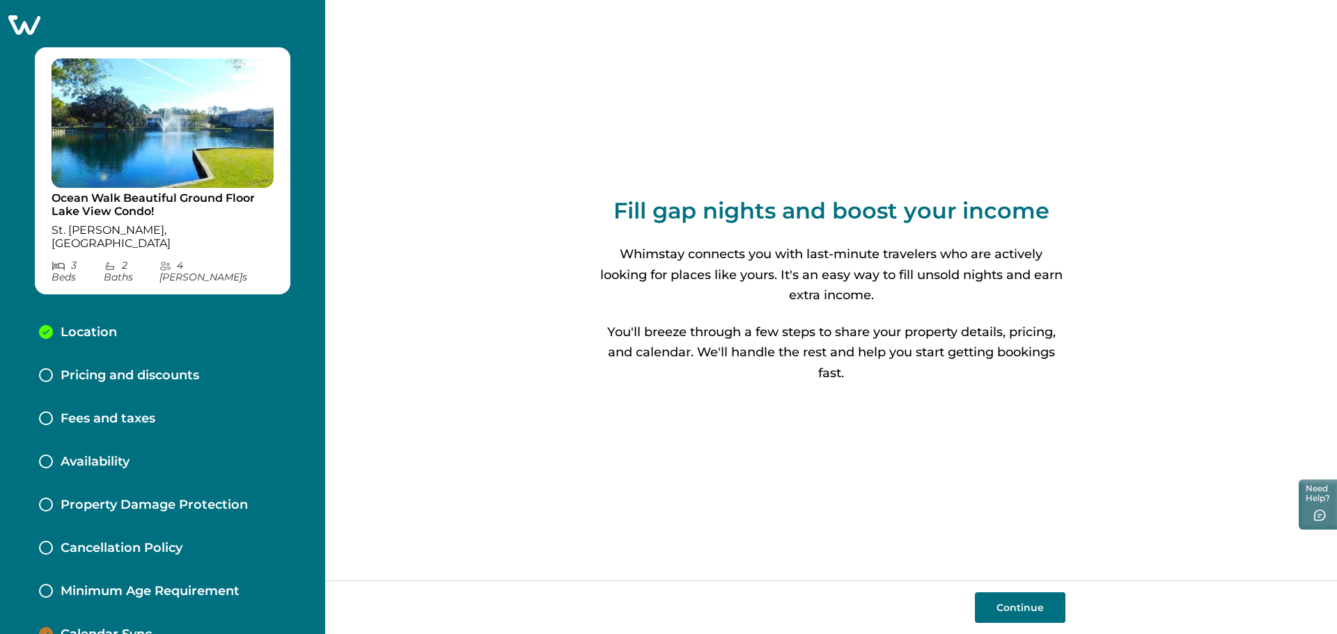
click at [21, 23] on icon at bounding box center [24, 24] width 32 height 19
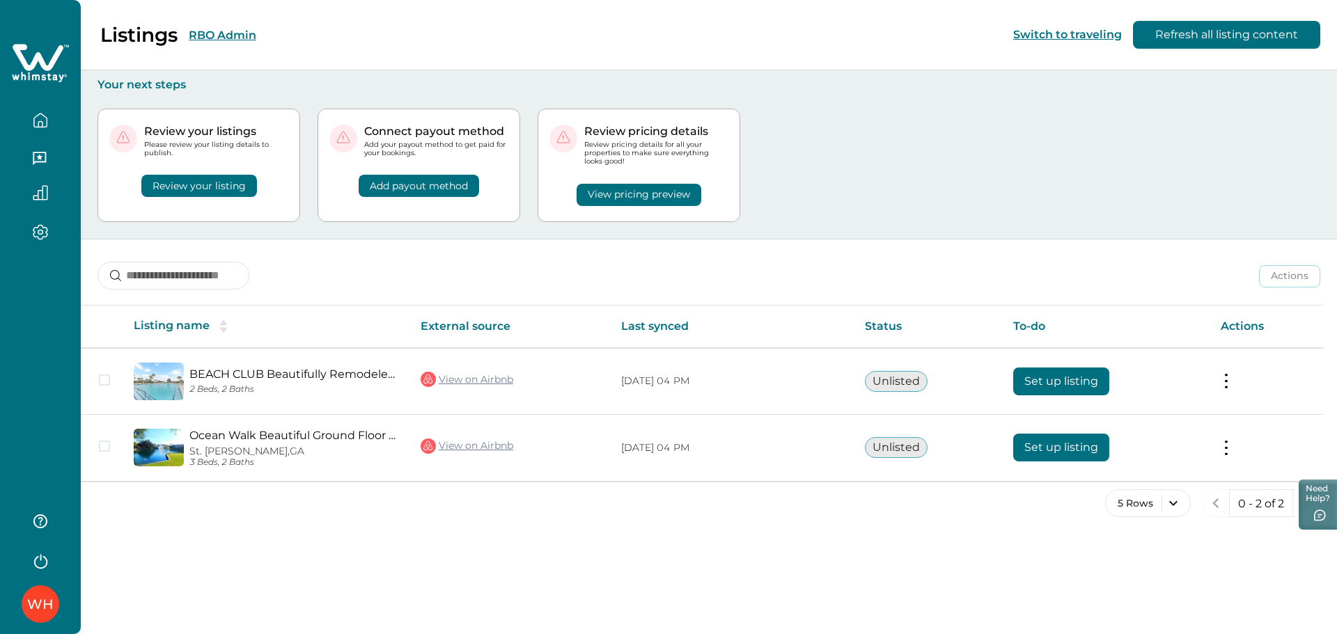
click at [47, 128] on button "button" at bounding box center [40, 121] width 58 height 28
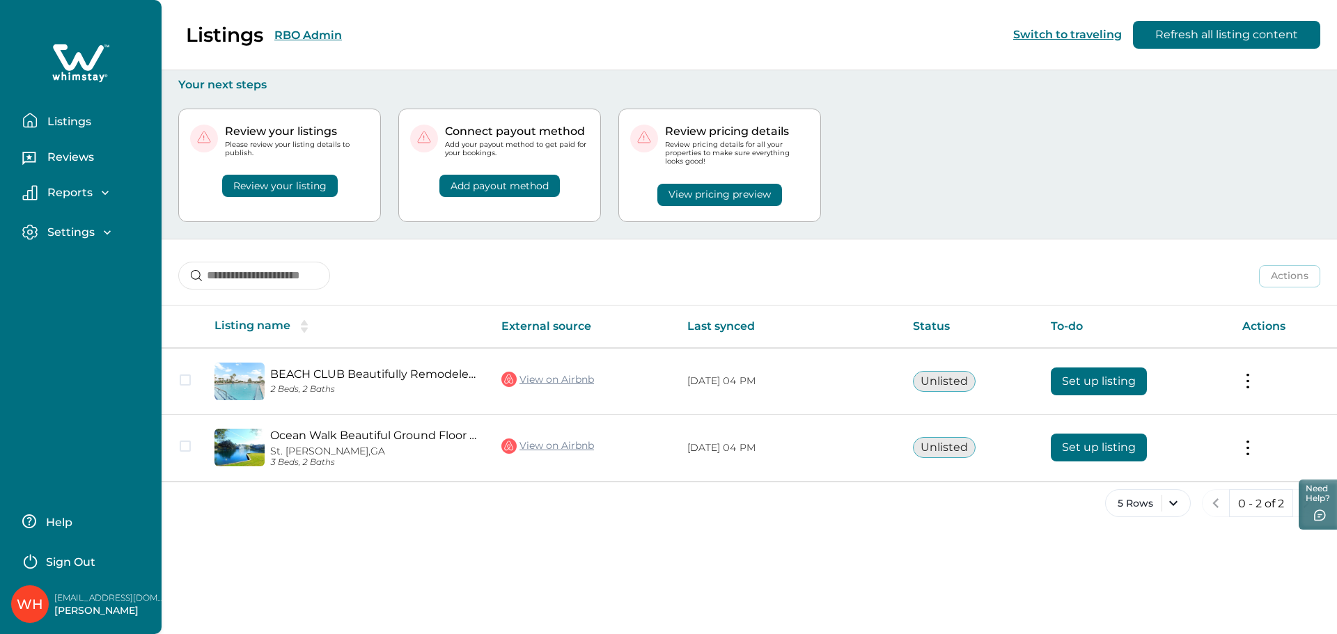
click at [47, 128] on p "Listings" at bounding box center [67, 122] width 48 height 14
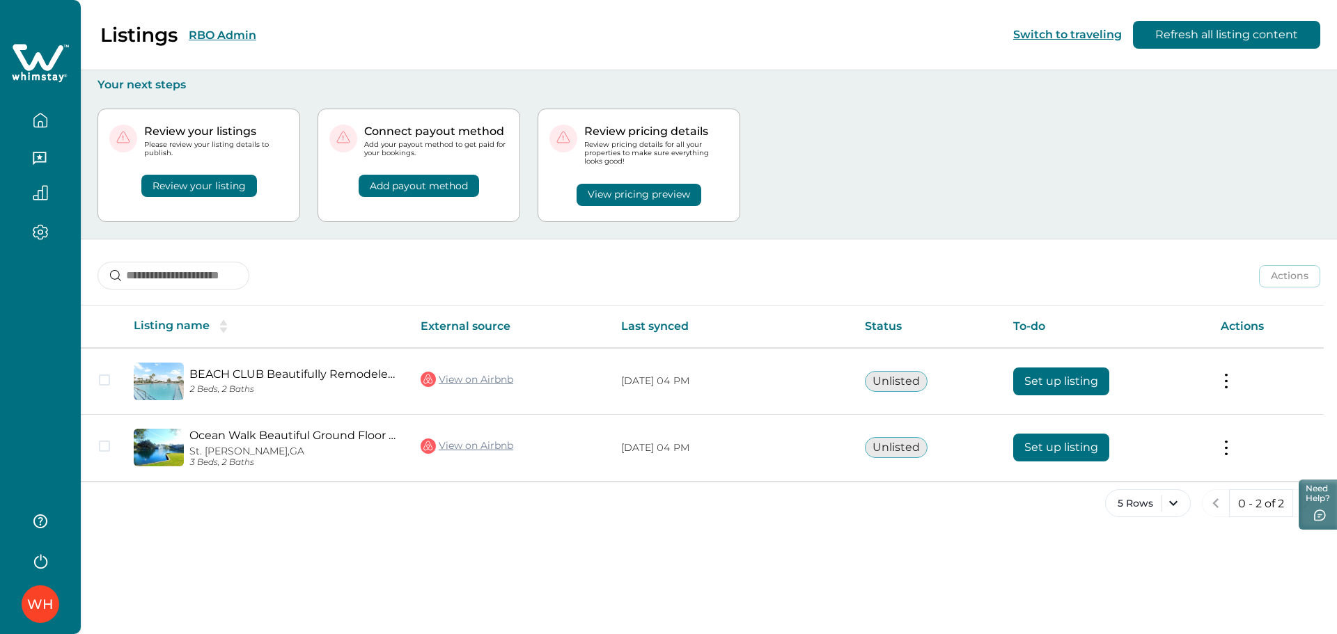
click at [335, 84] on p "Your next steps" at bounding box center [708, 85] width 1223 height 14
click at [222, 36] on button "RBO Admin" at bounding box center [223, 35] width 68 height 13
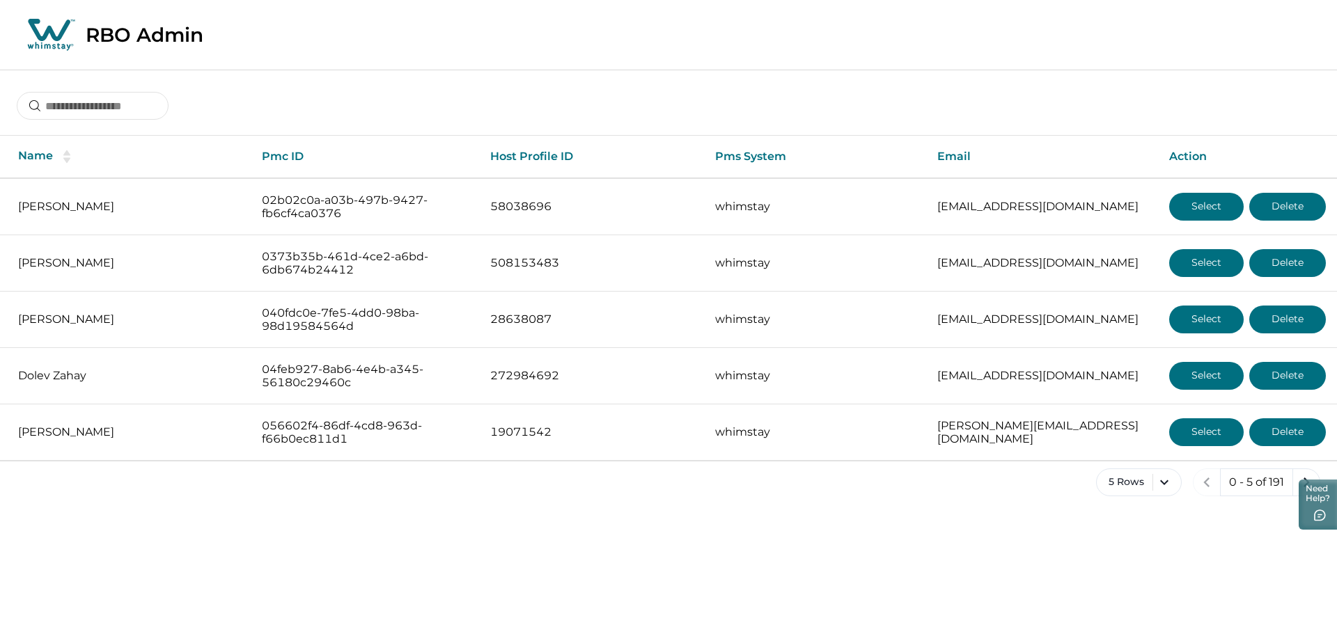
click at [390, 43] on div "RBO Admin" at bounding box center [668, 35] width 1337 height 70
click at [956, 49] on div "RBO Admin" at bounding box center [668, 35] width 1337 height 70
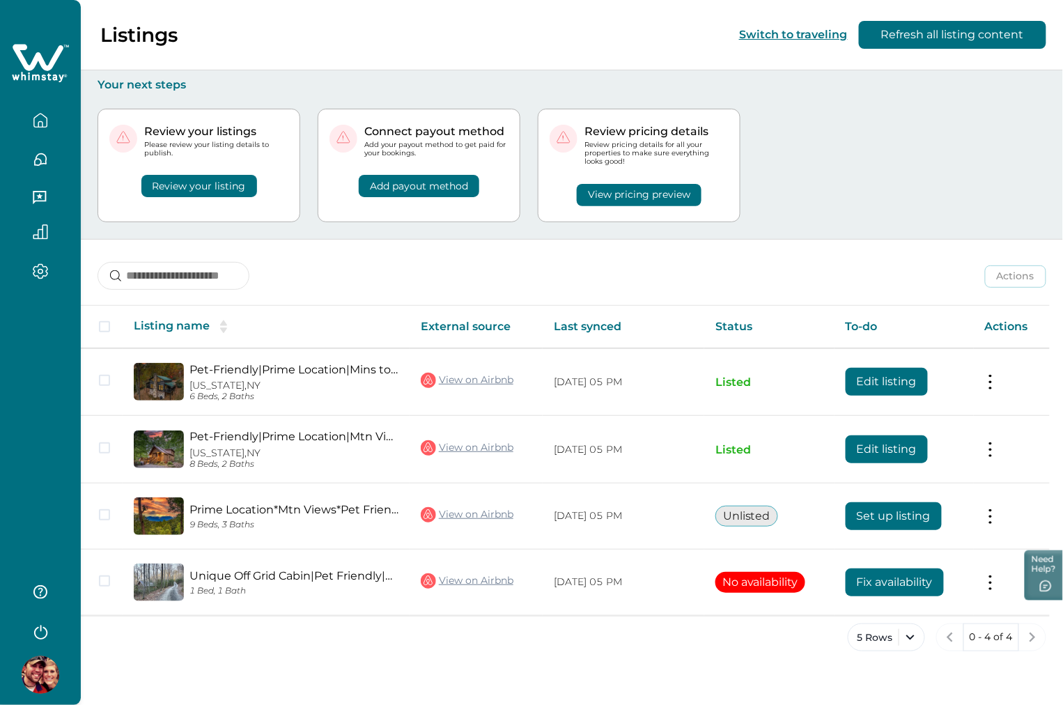
click at [778, 178] on div "Review your listings Please review your listing details to publish. Review your…" at bounding box center [571, 165] width 948 height 147
click at [631, 213] on div "Review pricing details Review pricing details for all your properties to make s…" at bounding box center [639, 165] width 203 height 113
click at [920, 169] on div "Review your listings Please review your listing details to publish. Review your…" at bounding box center [571, 165] width 948 height 147
click at [820, 178] on div "Review your listings Please review your listing details to publish. Review your…" at bounding box center [571, 165] width 948 height 147
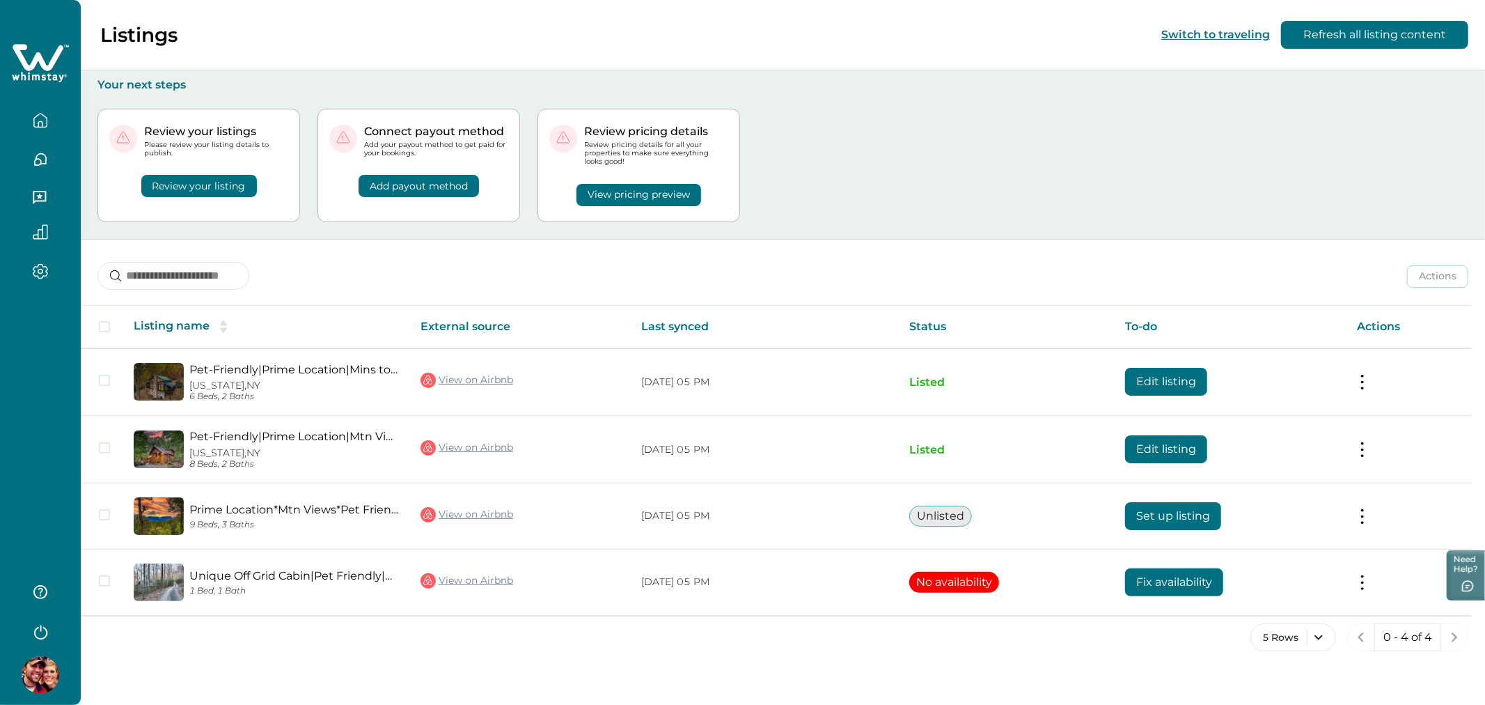
click at [1062, 63] on div "Listings Switch to traveling Refresh all listing content" at bounding box center [742, 35] width 1485 height 70
click at [878, 207] on div "Review your listings Please review your listing details to publish. Review your…" at bounding box center [782, 165] width 1371 height 147
click at [771, 164] on div "Review your listings Please review your listing details to publish. Review your…" at bounding box center [782, 165] width 1371 height 147
